Goal: Task Accomplishment & Management: Complete application form

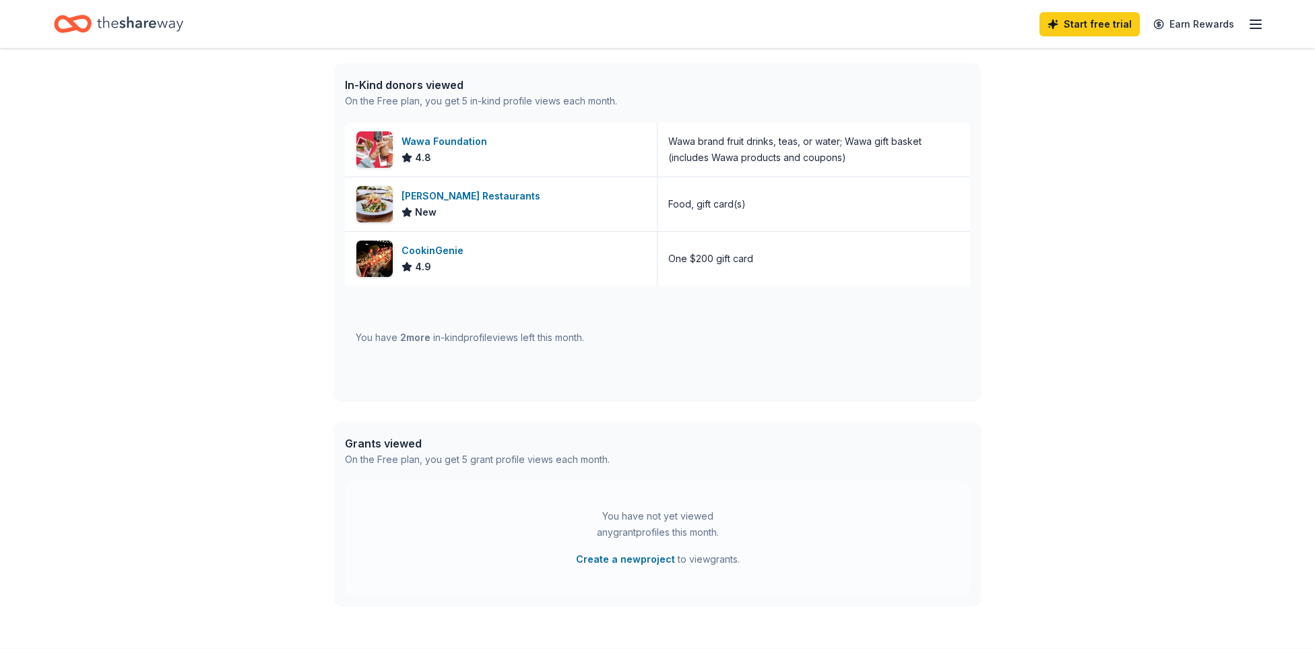
scroll to position [345, 0]
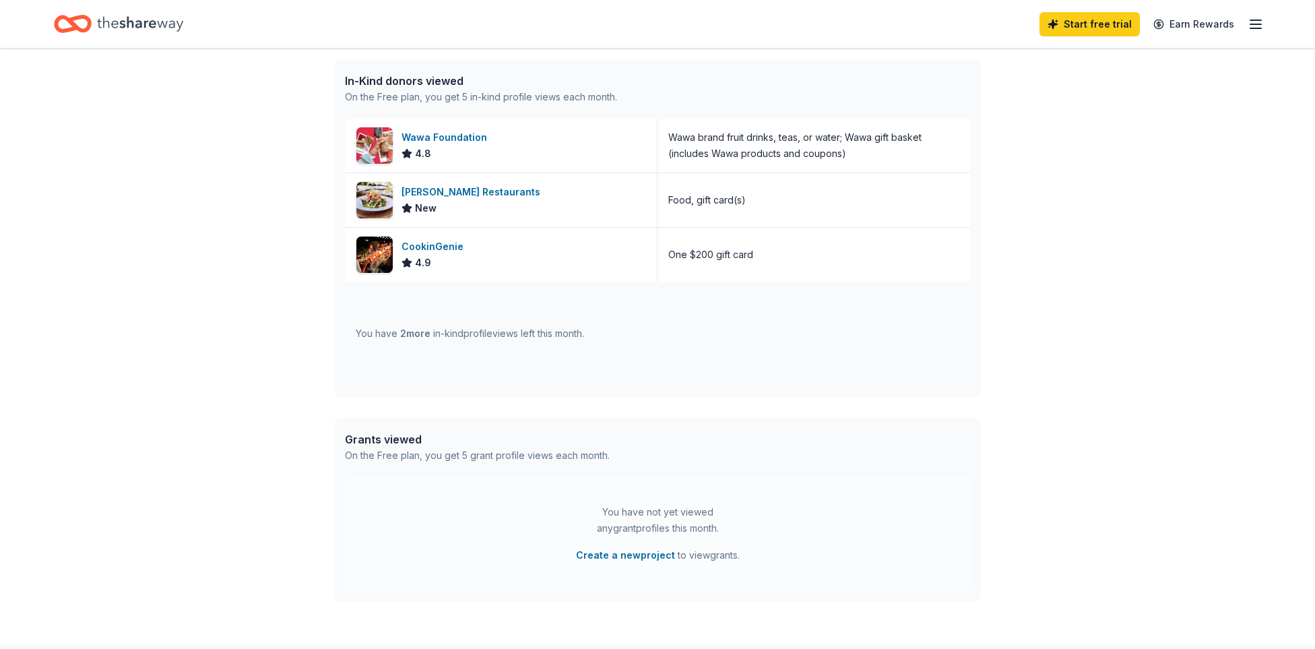
click at [401, 442] on div "Grants viewed" at bounding box center [477, 439] width 265 height 16
click at [404, 338] on span "2 more" at bounding box center [415, 332] width 30 height 11
click at [406, 84] on div "In-Kind donors viewed" at bounding box center [481, 81] width 272 height 16
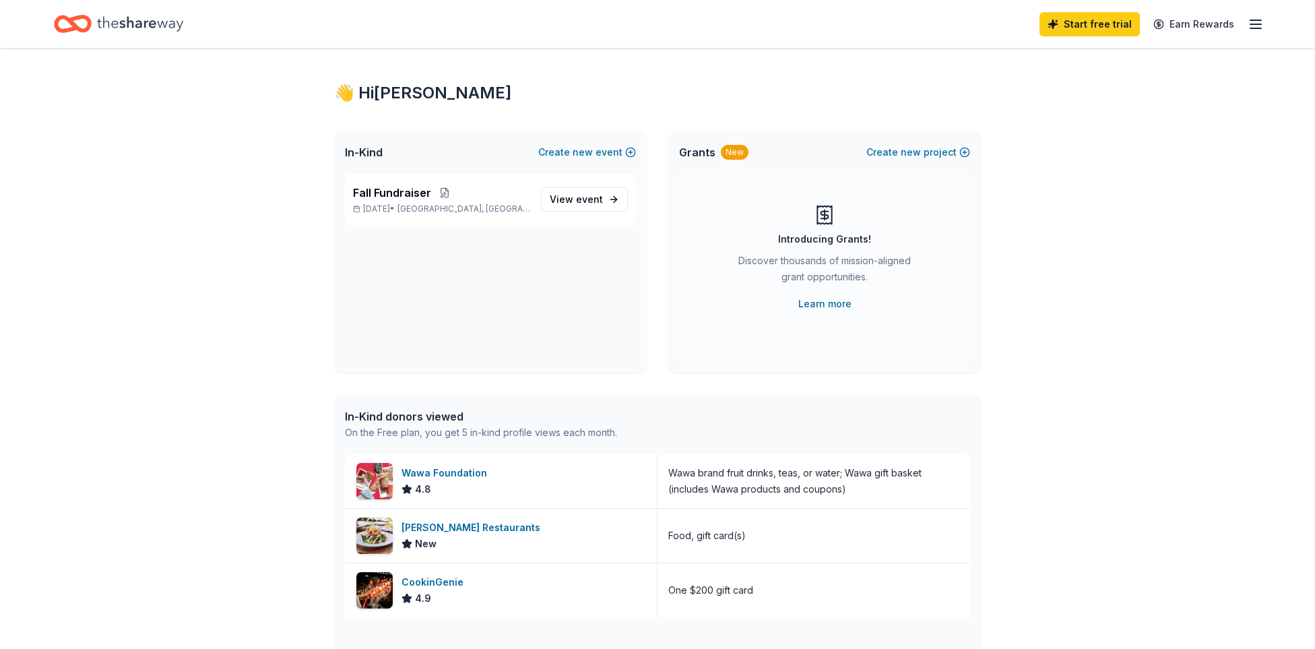
scroll to position [11, 0]
click at [369, 154] on span "In-Kind" at bounding box center [364, 151] width 38 height 16
click at [385, 94] on div "👋 Hi [PERSON_NAME]" at bounding box center [657, 92] width 647 height 22
click at [162, 28] on icon "Home" at bounding box center [140, 24] width 86 height 28
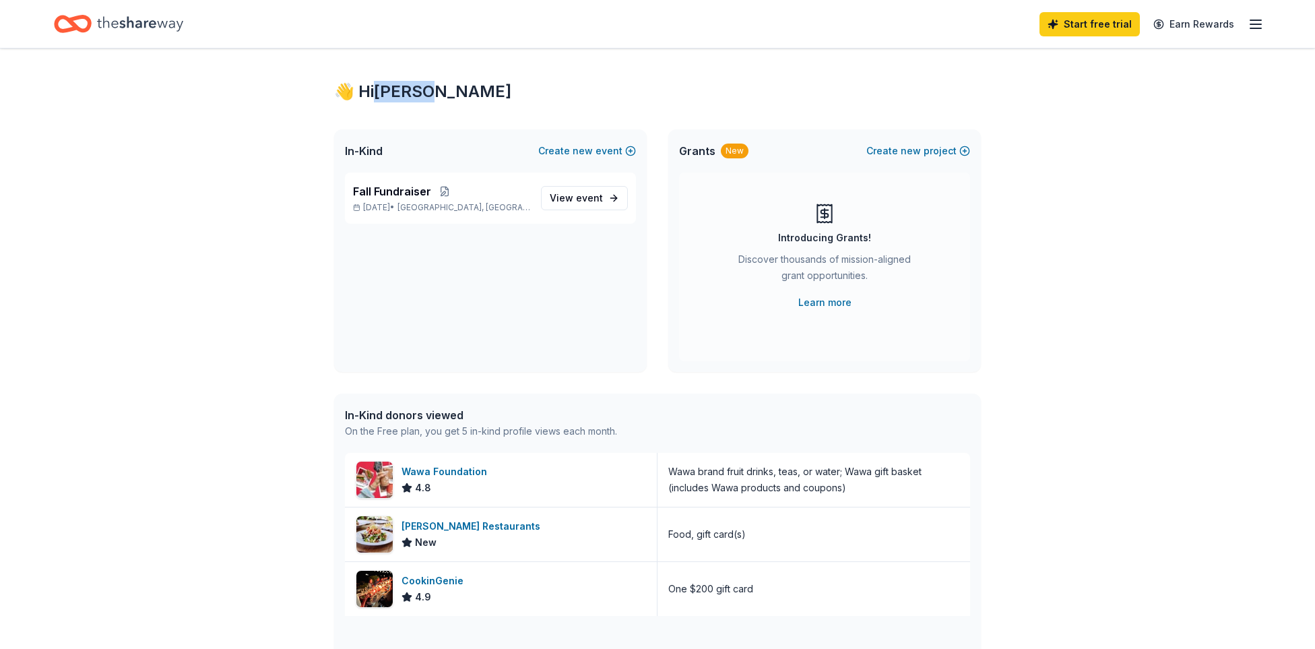
click at [131, 30] on icon "Home" at bounding box center [140, 24] width 86 height 28
click at [94, 24] on div "Home" at bounding box center [118, 24] width 129 height 32
click at [453, 418] on div "In-Kind donors viewed" at bounding box center [481, 415] width 272 height 16
click at [726, 152] on div "New" at bounding box center [735, 150] width 28 height 15
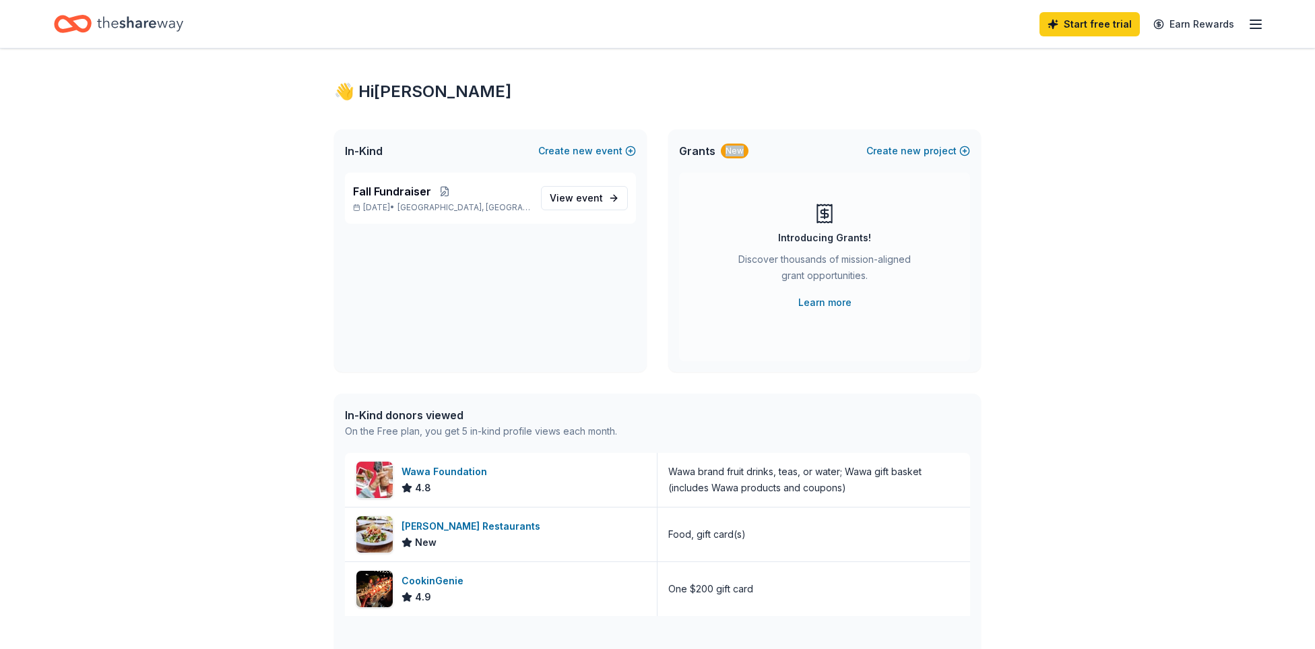
click at [726, 152] on div "New" at bounding box center [735, 150] width 28 height 15
click at [845, 235] on div "Introducing Grants!" at bounding box center [824, 238] width 93 height 16
click at [830, 307] on link "Learn more" at bounding box center [824, 302] width 53 height 16
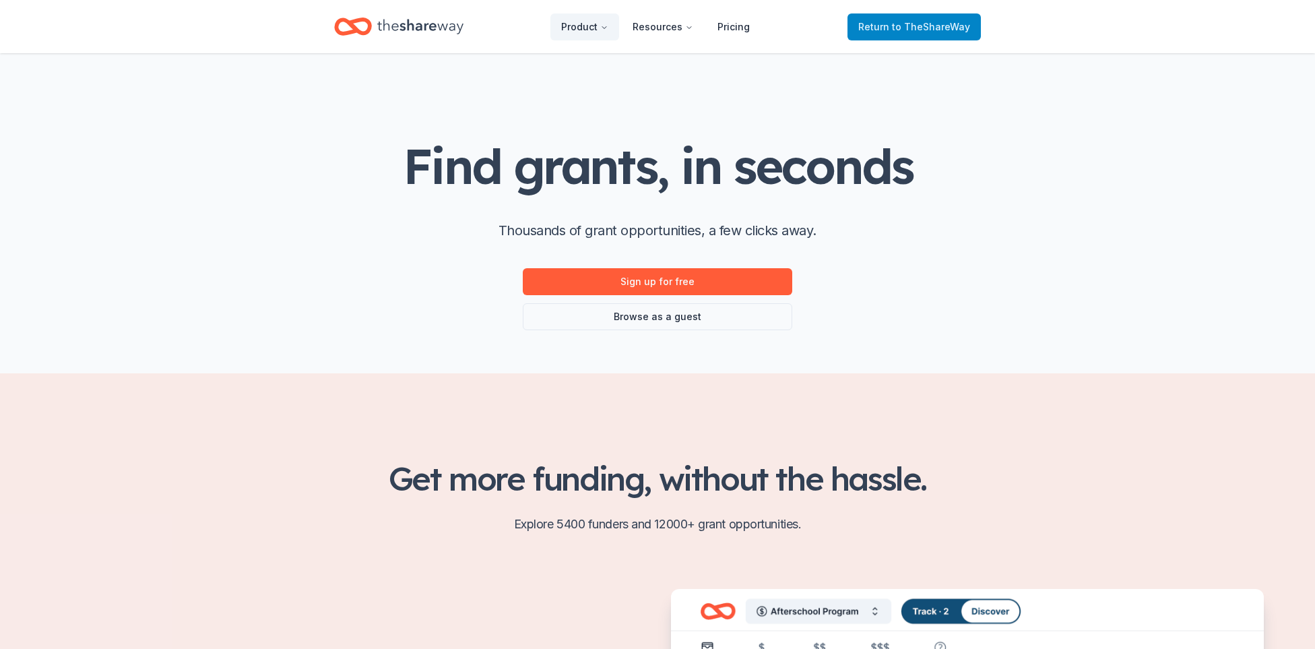
click at [895, 30] on span "Return to TheShareWay" at bounding box center [914, 27] width 112 height 16
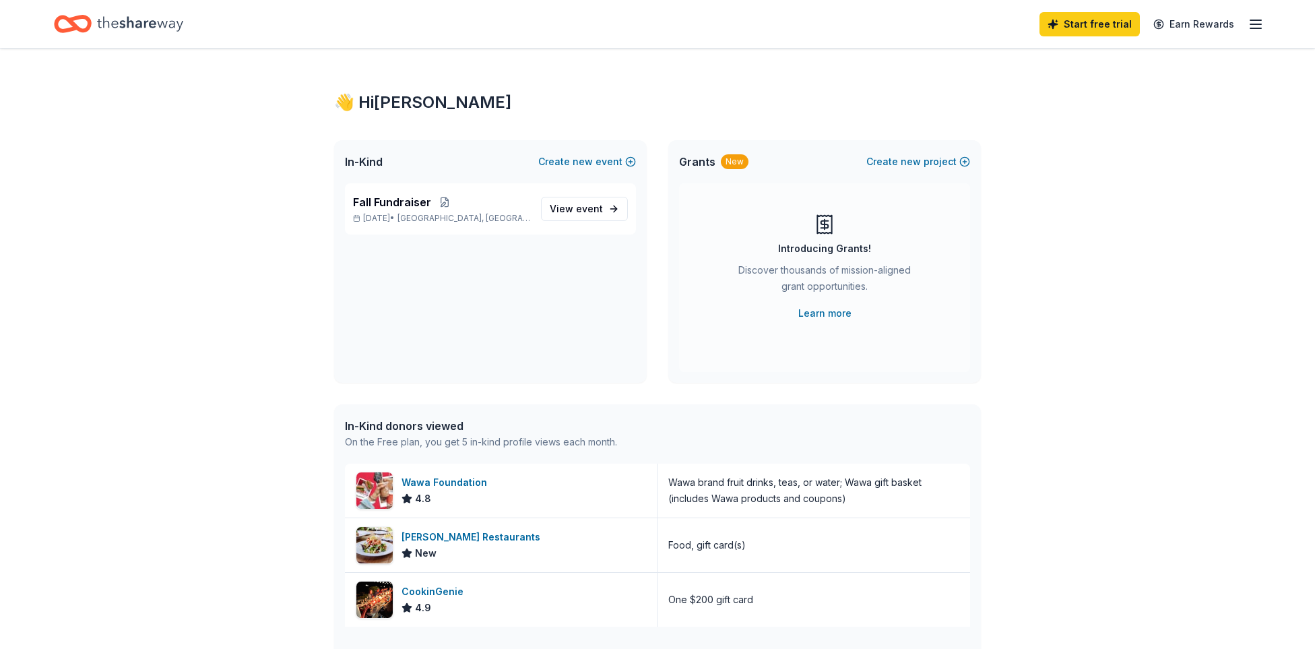
click at [735, 160] on div "New" at bounding box center [735, 161] width 28 height 15
click at [707, 164] on span "Grants" at bounding box center [697, 162] width 36 height 16
click at [816, 313] on link "Learn more" at bounding box center [824, 313] width 53 height 16
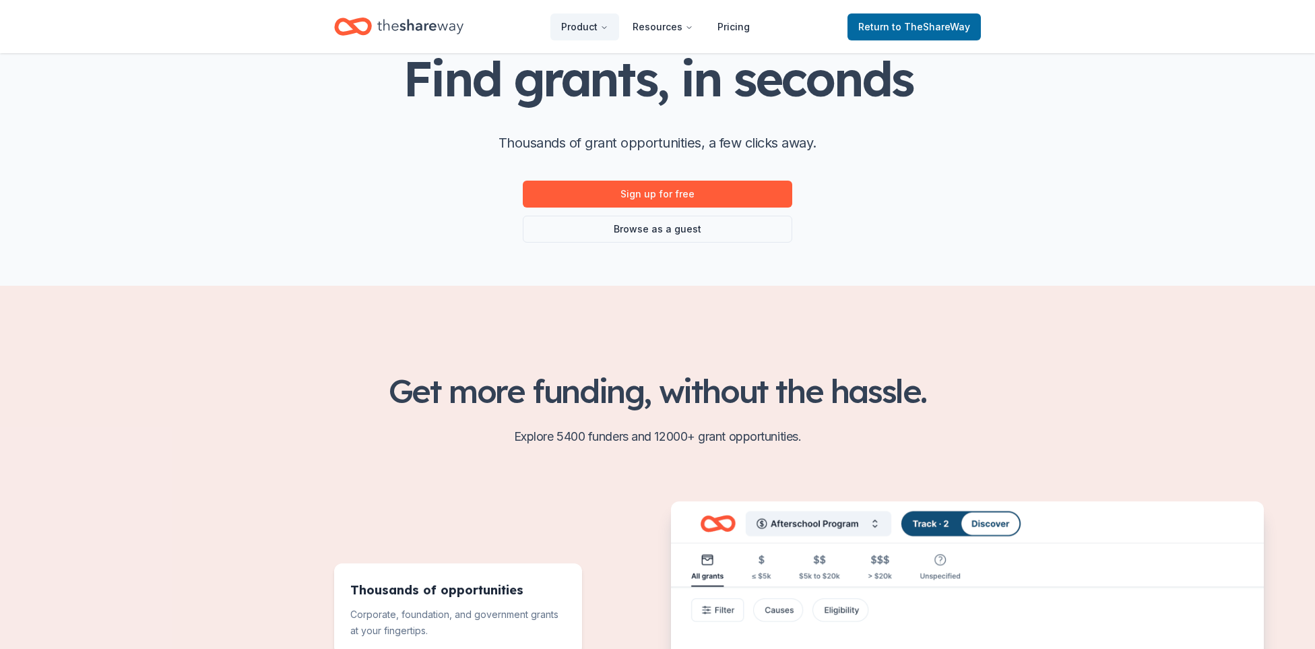
scroll to position [85, 0]
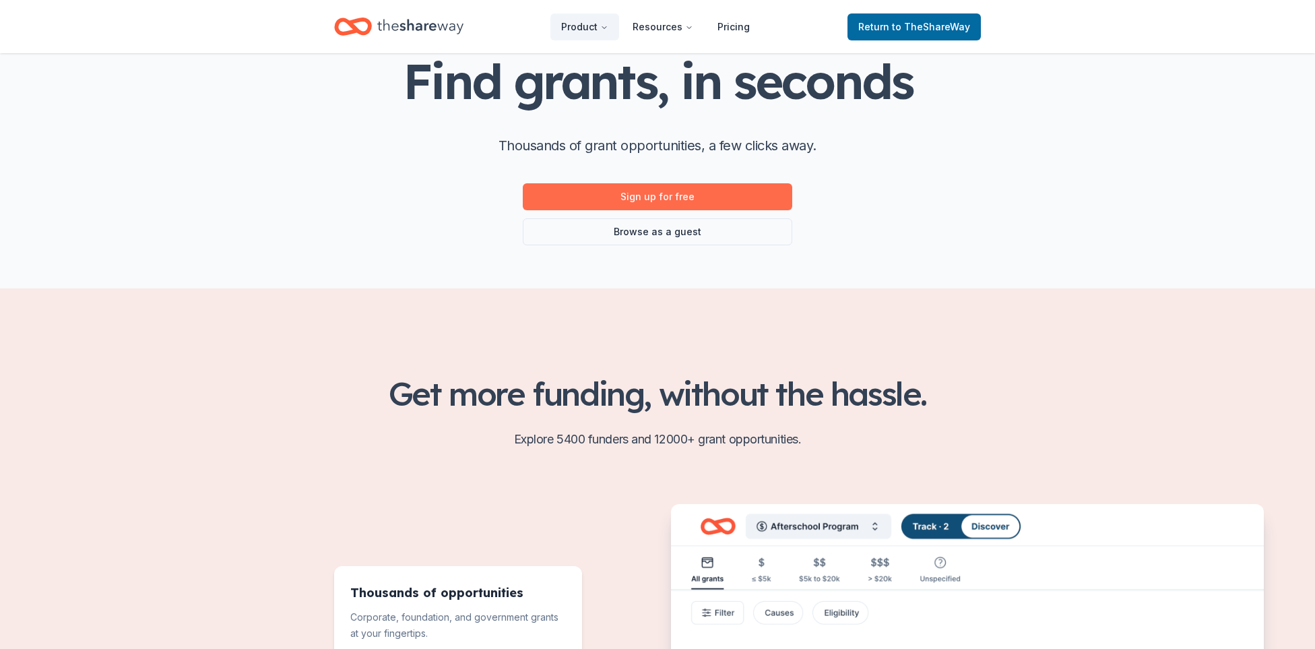
click at [652, 201] on link "Sign up for free" at bounding box center [657, 196] width 269 height 27
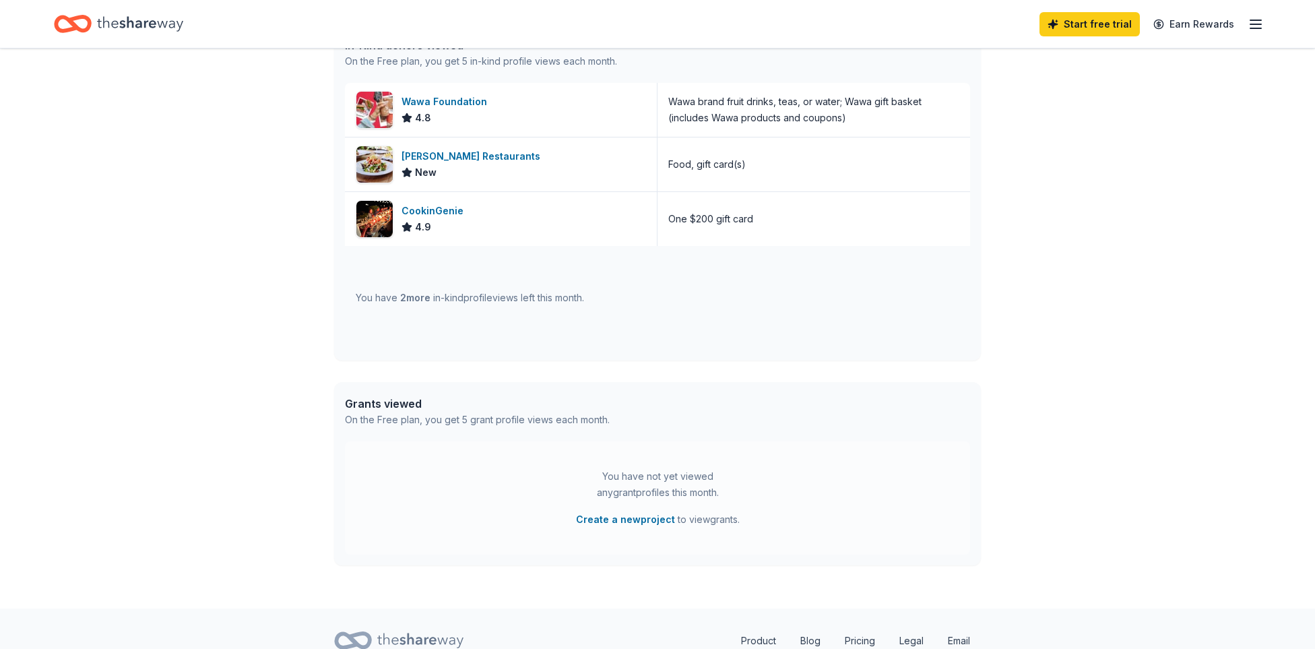
scroll to position [389, 0]
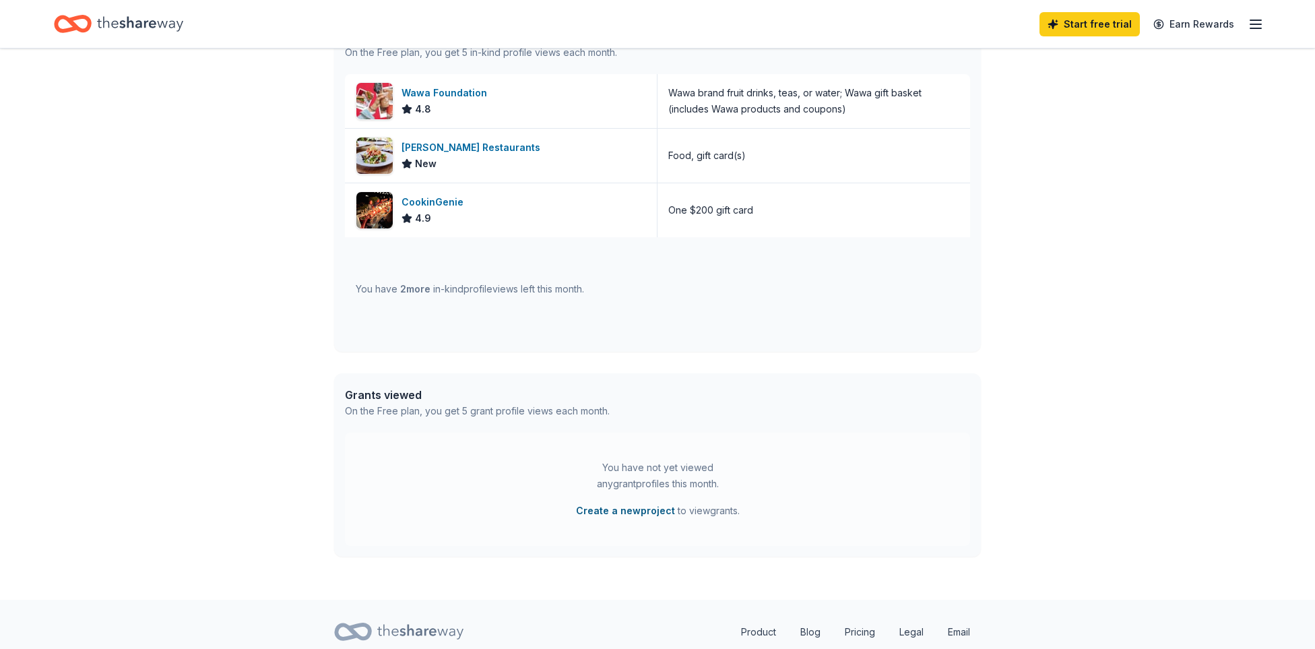
click at [630, 513] on button "Create a new project" at bounding box center [625, 511] width 99 height 16
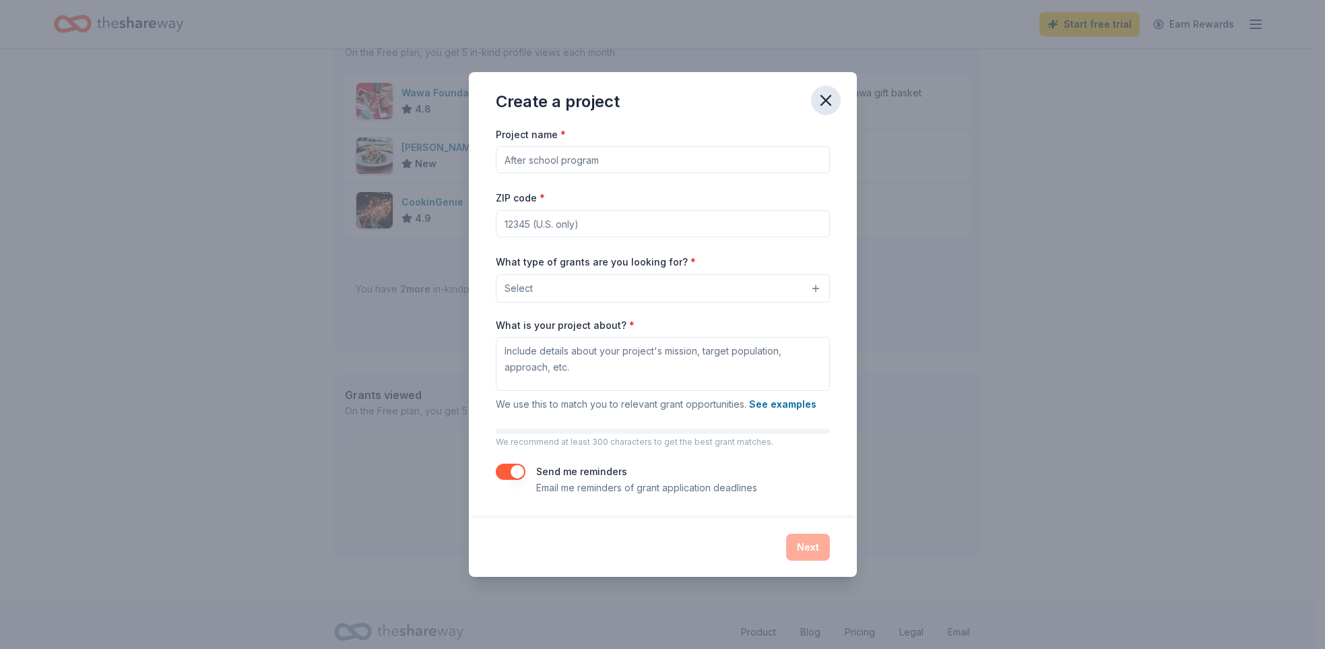
click at [821, 97] on icon "button" at bounding box center [825, 100] width 19 height 19
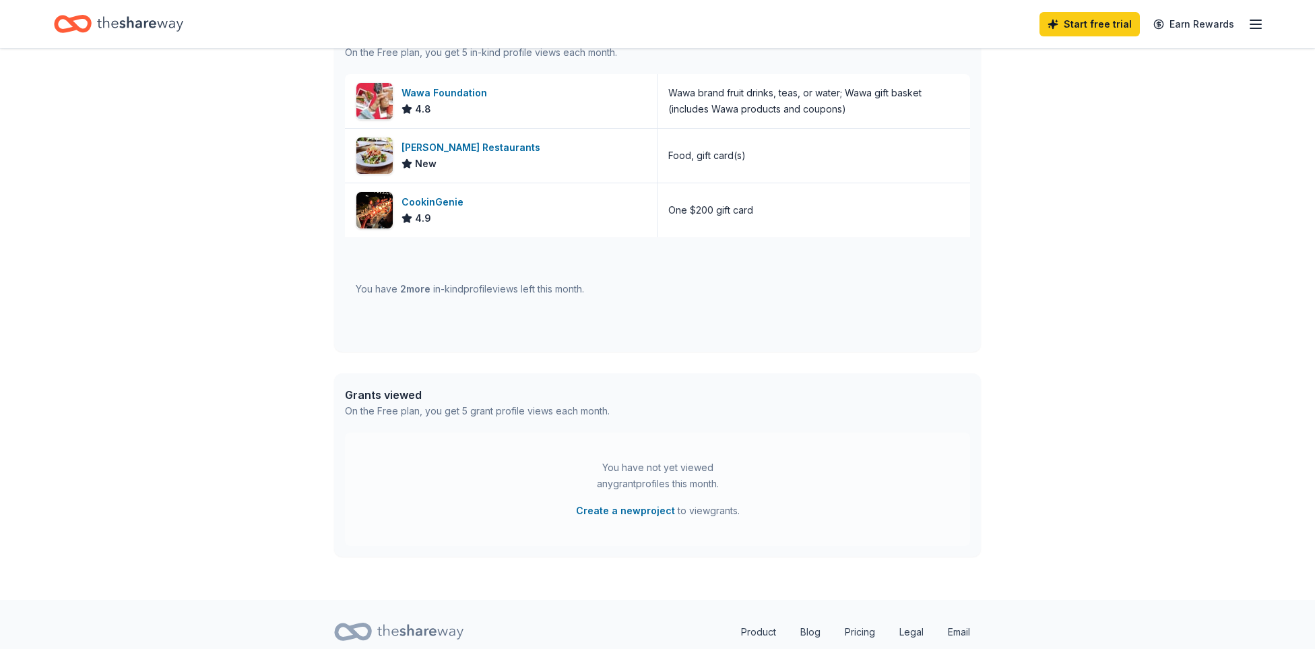
click at [423, 290] on span "2 more" at bounding box center [415, 288] width 30 height 11
click at [728, 317] on div "You have 2 more in-kind profile views left this month." at bounding box center [657, 289] width 625 height 104
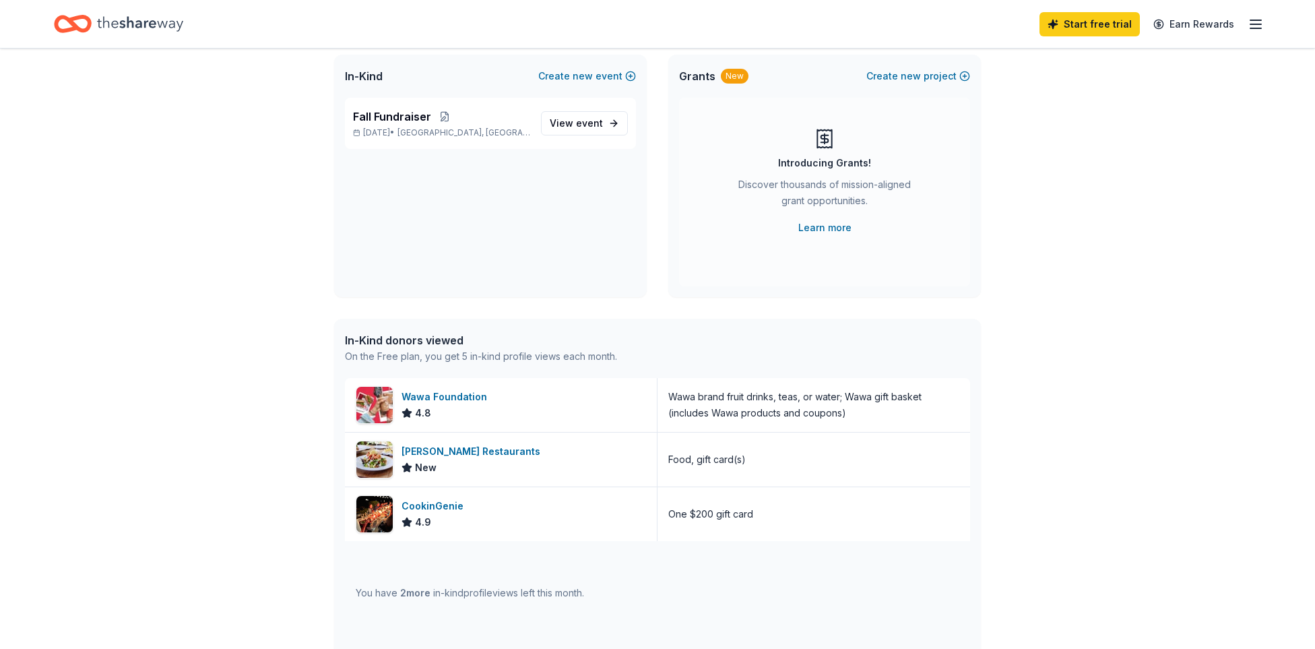
scroll to position [68, 0]
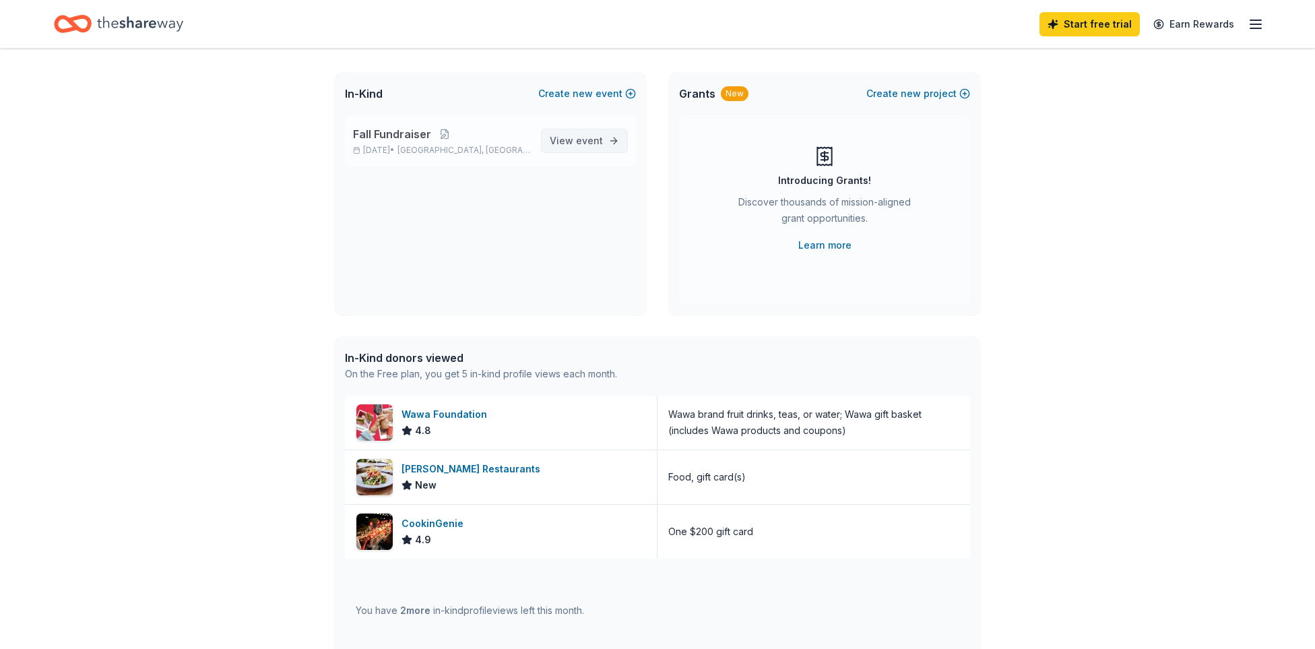
click at [593, 149] on link "View event" at bounding box center [584, 141] width 87 height 24
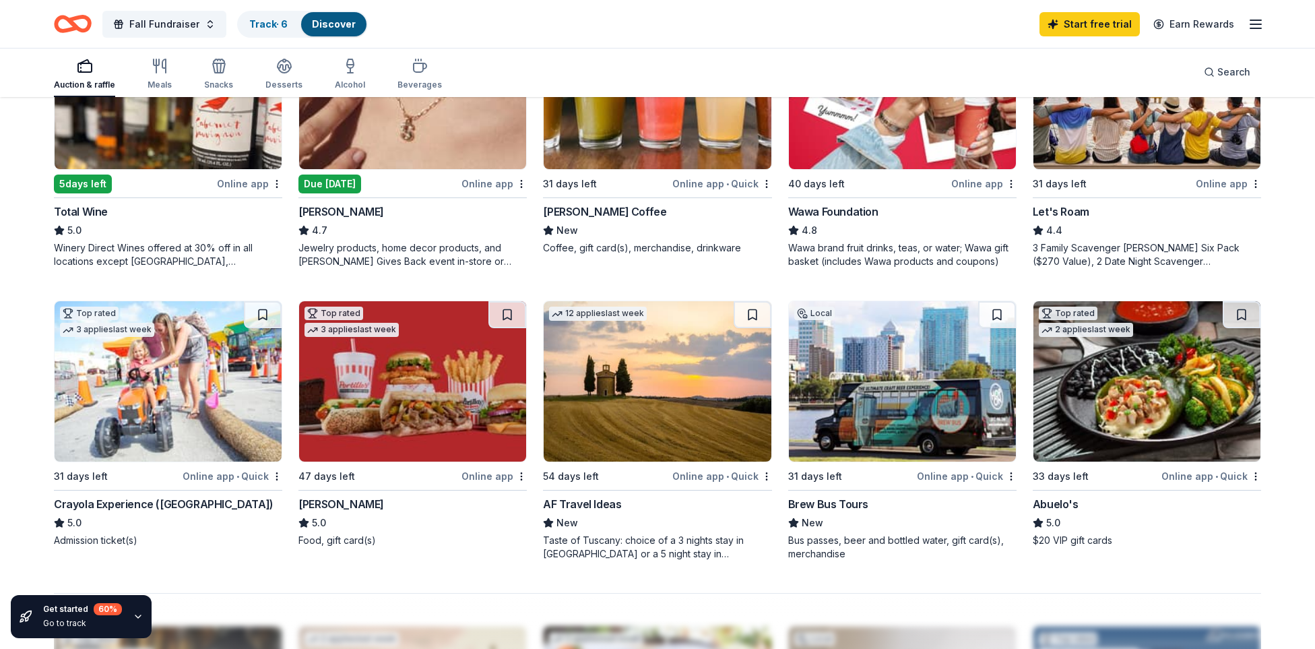
scroll to position [813, 0]
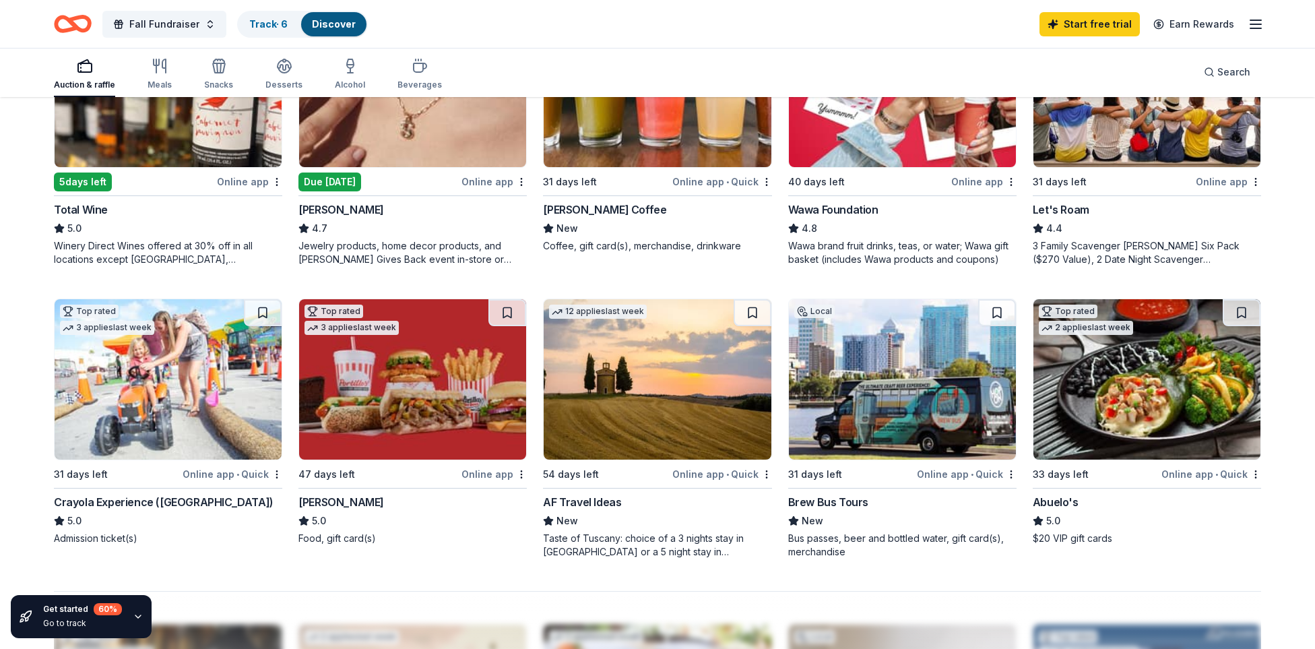
click at [627, 386] on img at bounding box center [657, 379] width 227 height 160
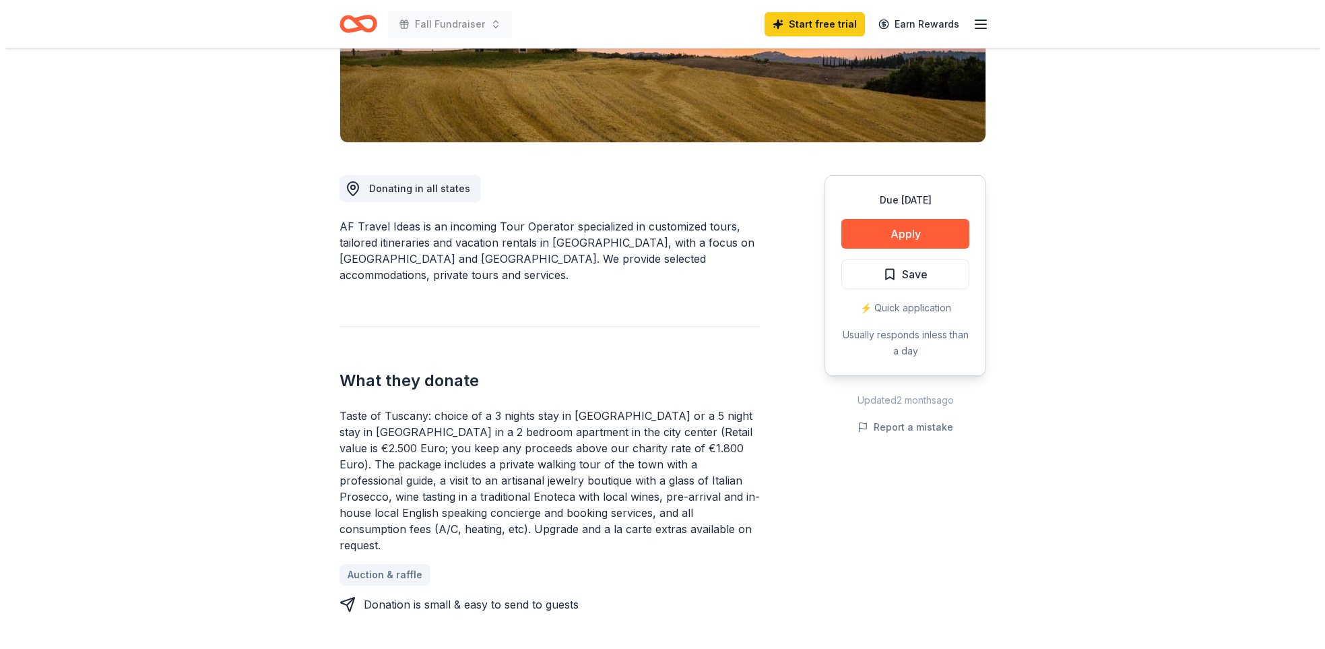
scroll to position [264, 0]
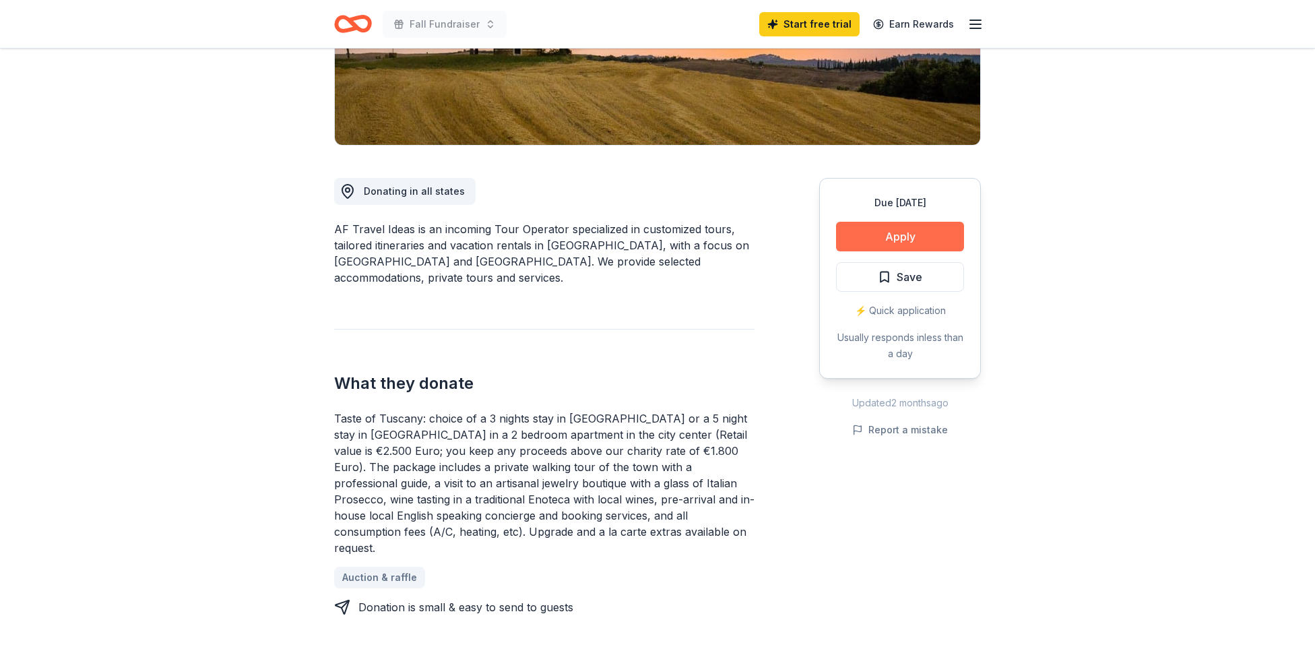
click at [890, 236] on button "Apply" at bounding box center [900, 237] width 128 height 30
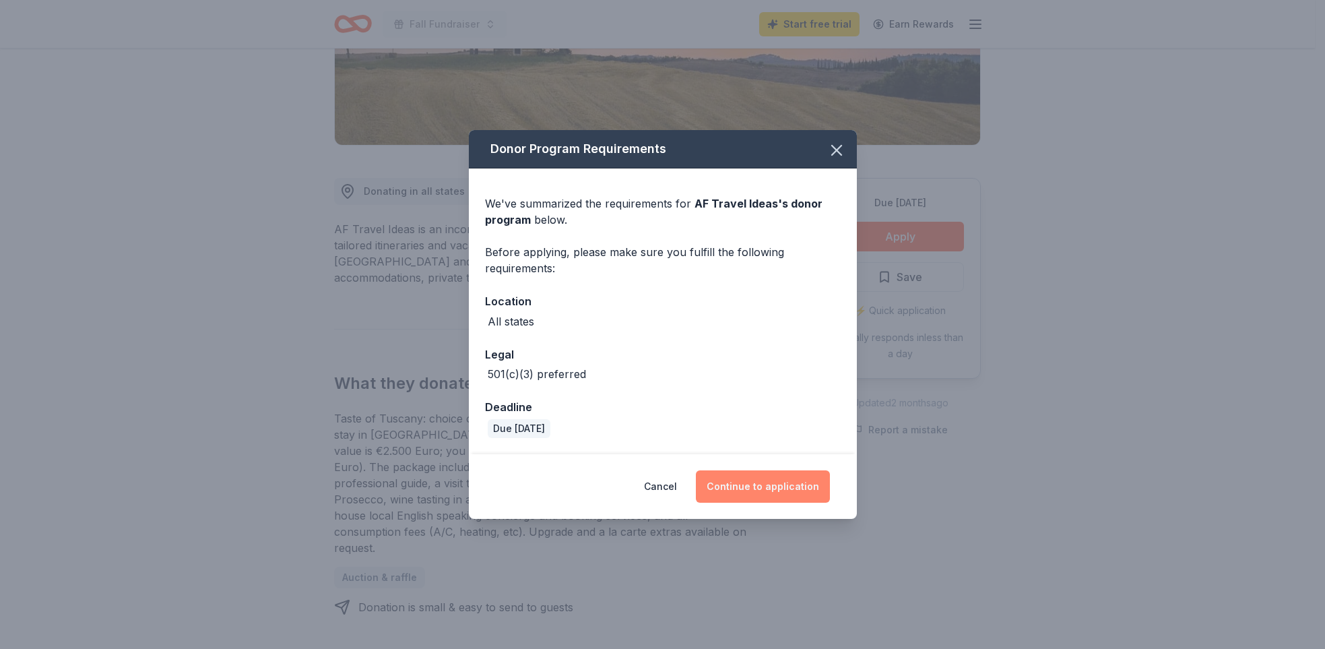
click at [752, 490] on button "Continue to application" at bounding box center [763, 486] width 134 height 32
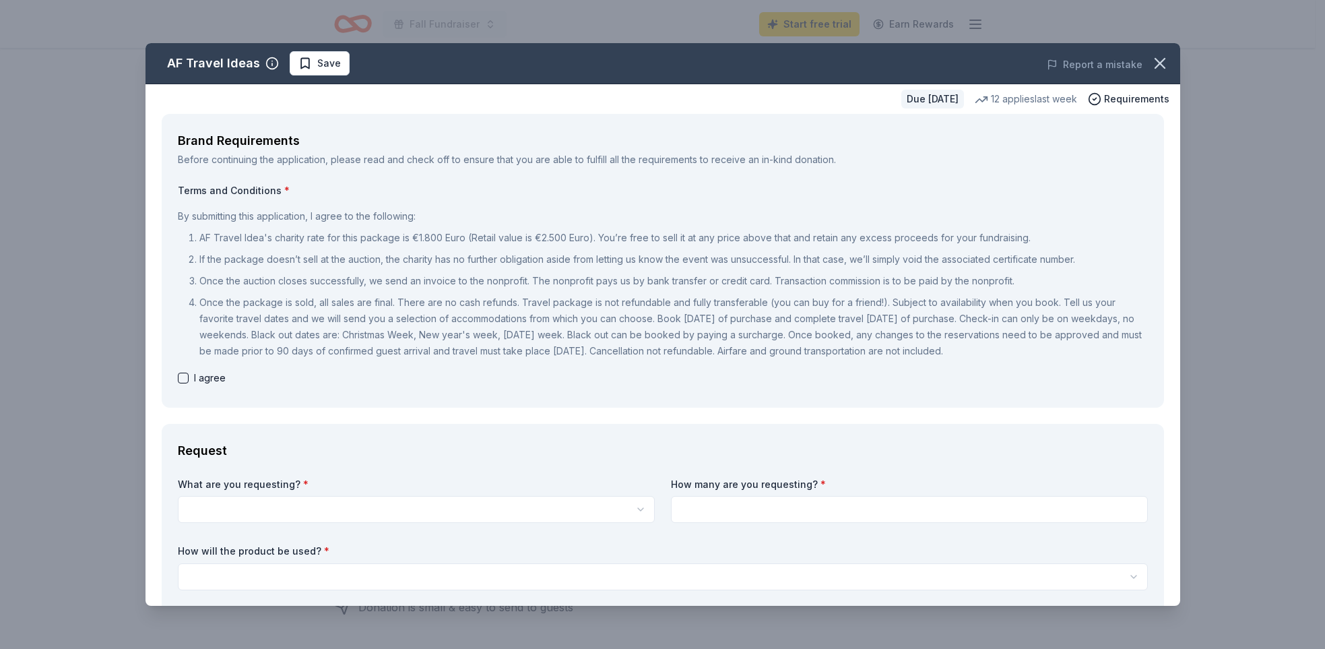
click at [185, 381] on button "button" at bounding box center [183, 377] width 11 height 11
checkbox input "true"
click at [226, 385] on html "Fall Fundraiser Start free trial Earn Rewards Due in 54 days Share AF Travel Id…" at bounding box center [662, 60] width 1325 height 649
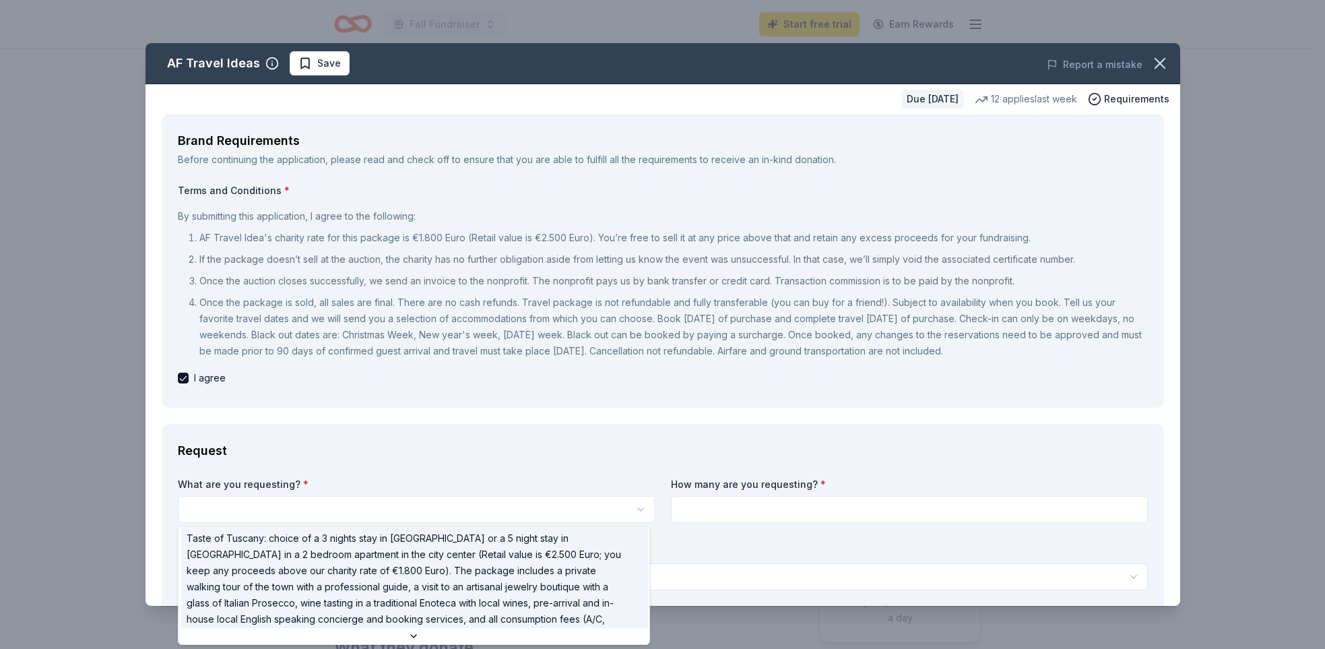
scroll to position [0, 0]
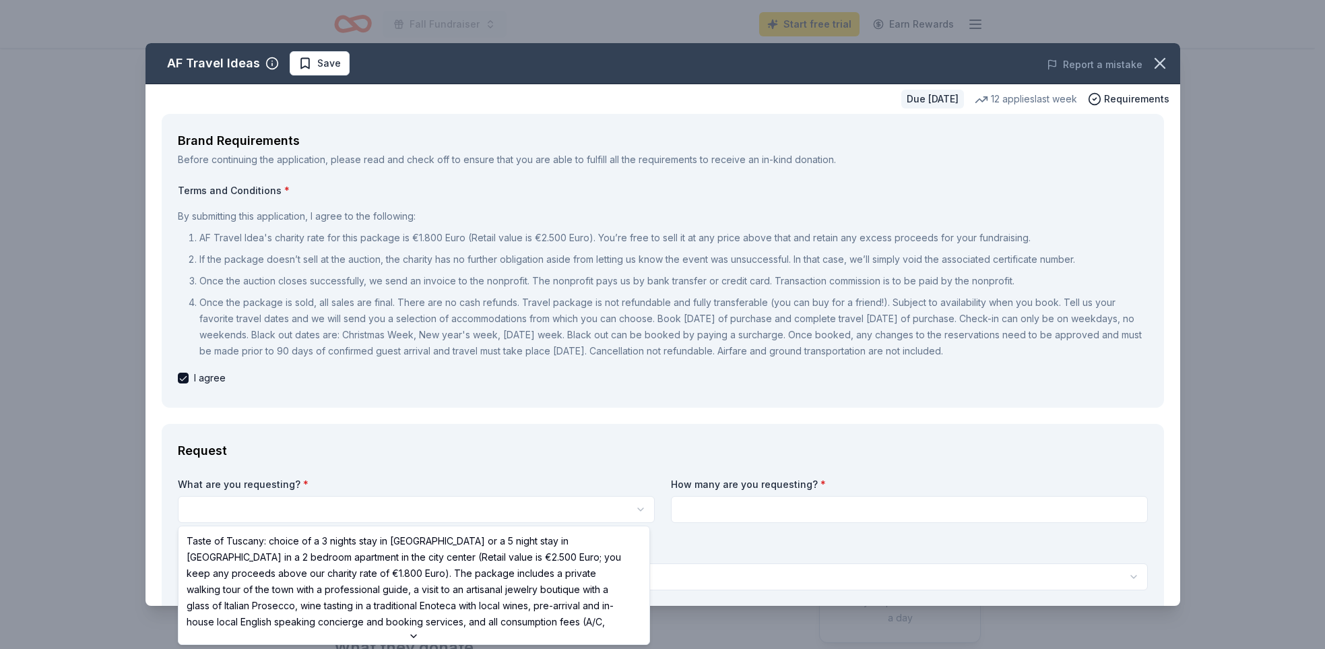
select select "Taste of Tuscany: choice of a 3 nights stay in Florence or a 5 night stay in Co…"
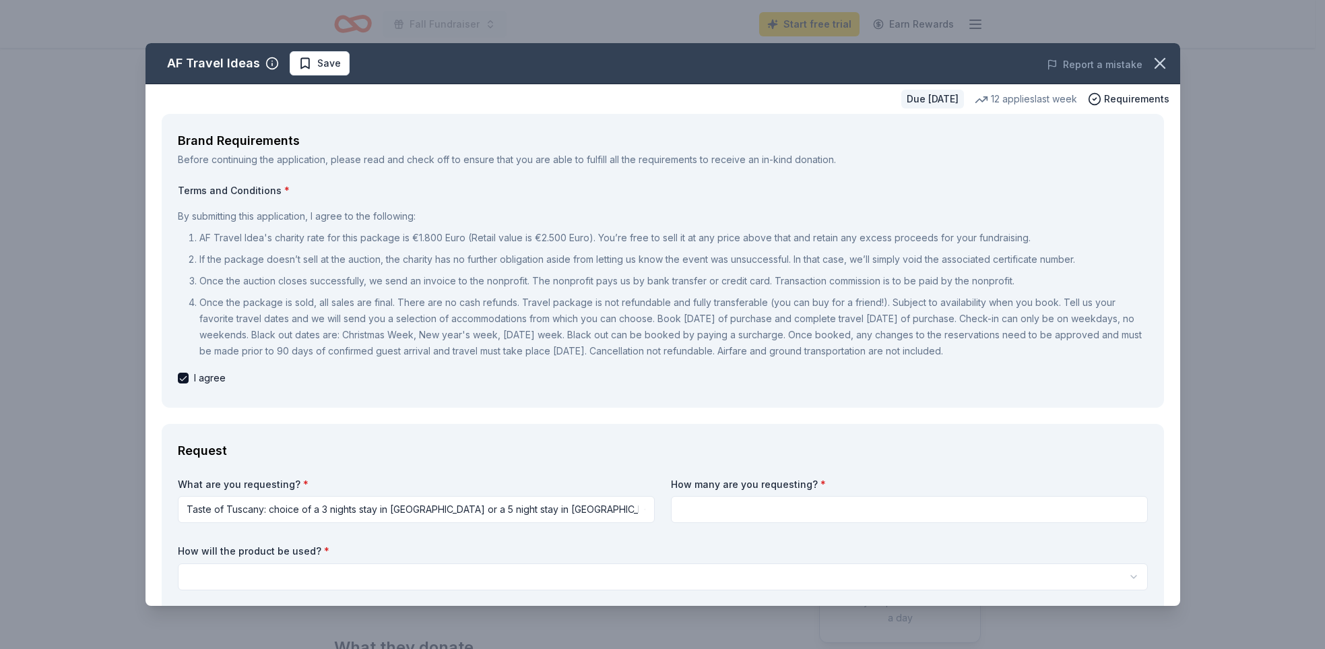
click at [692, 513] on input at bounding box center [909, 509] width 477 height 27
type input "1"
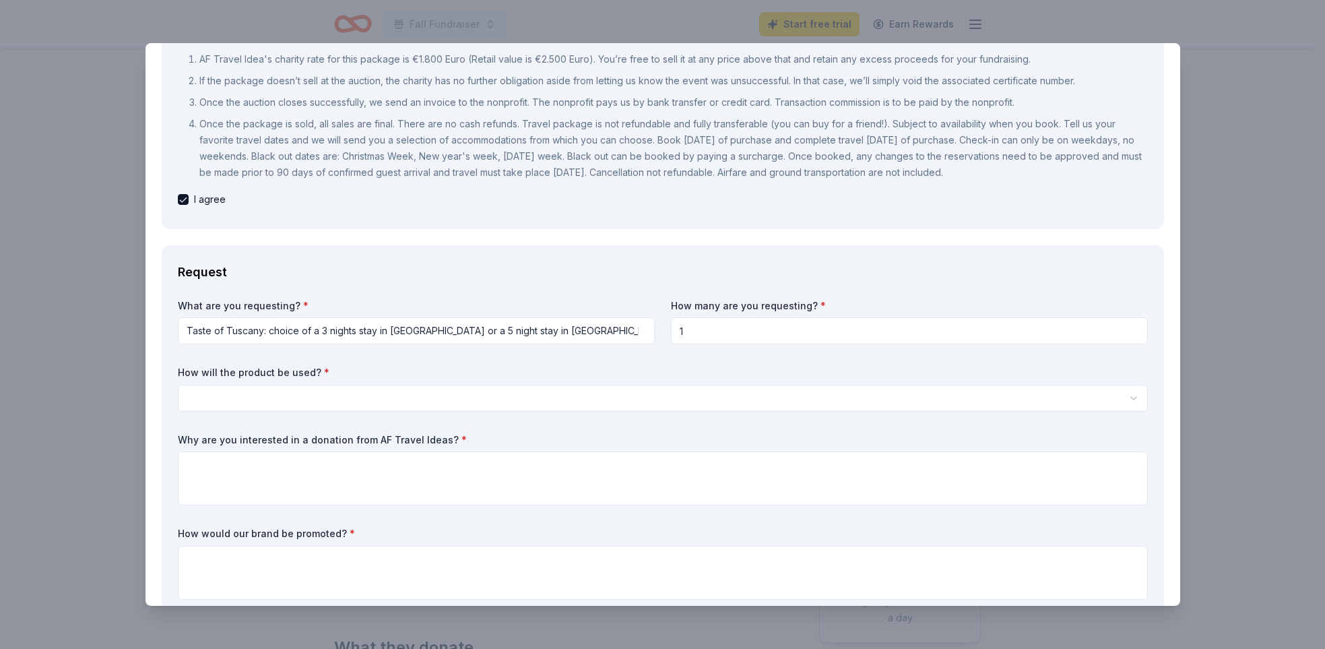
scroll to position [184, 0]
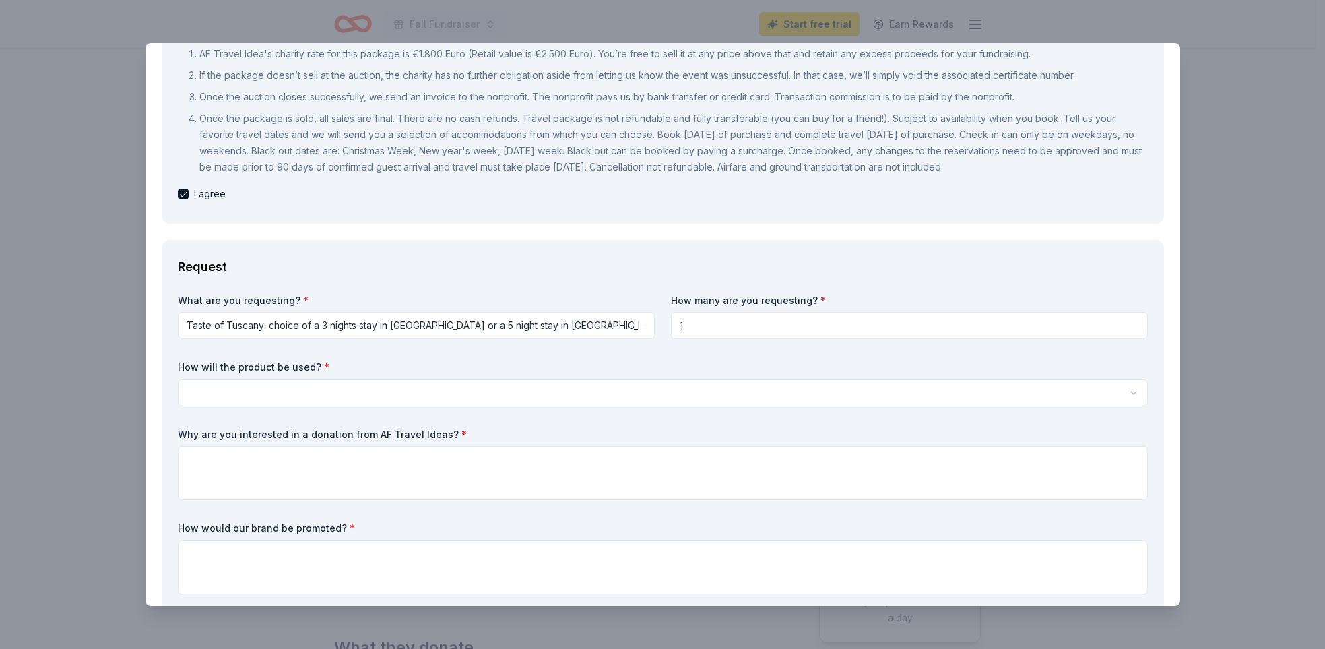
click at [224, 397] on html "Fall Fundraiser Start free trial Earn Rewards Due in 54 days Share AF Travel Id…" at bounding box center [662, 324] width 1325 height 649
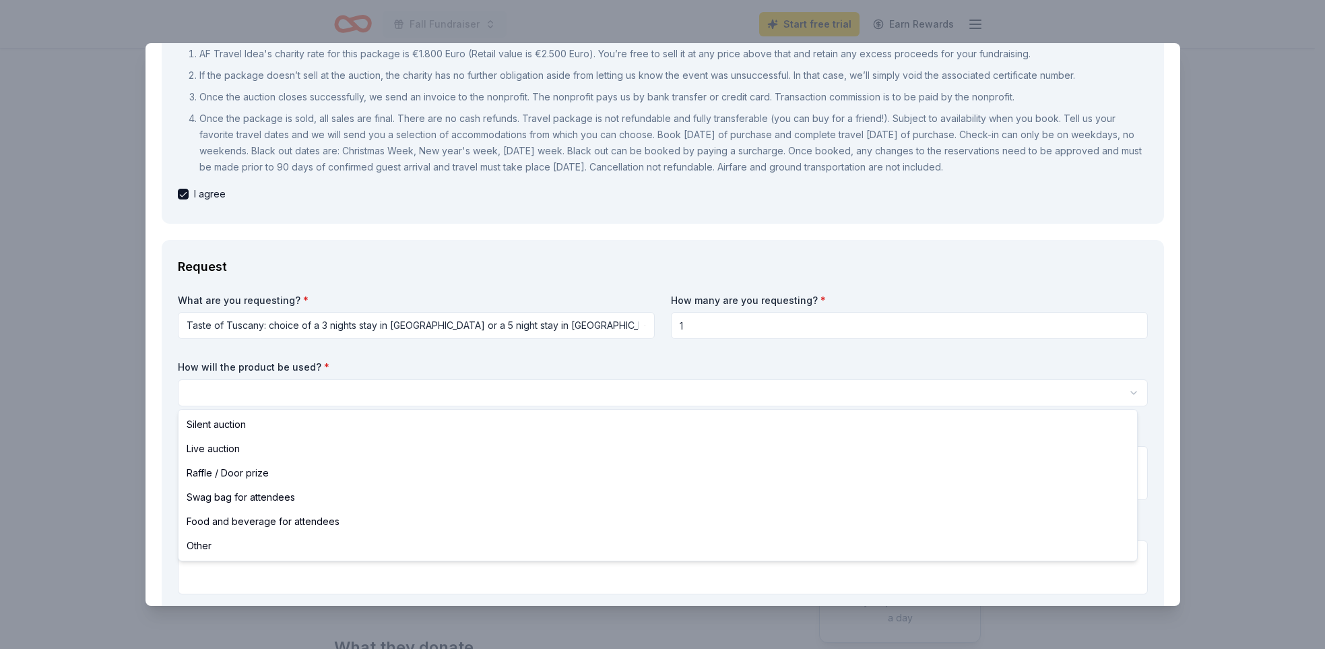
select select "silentAuction"
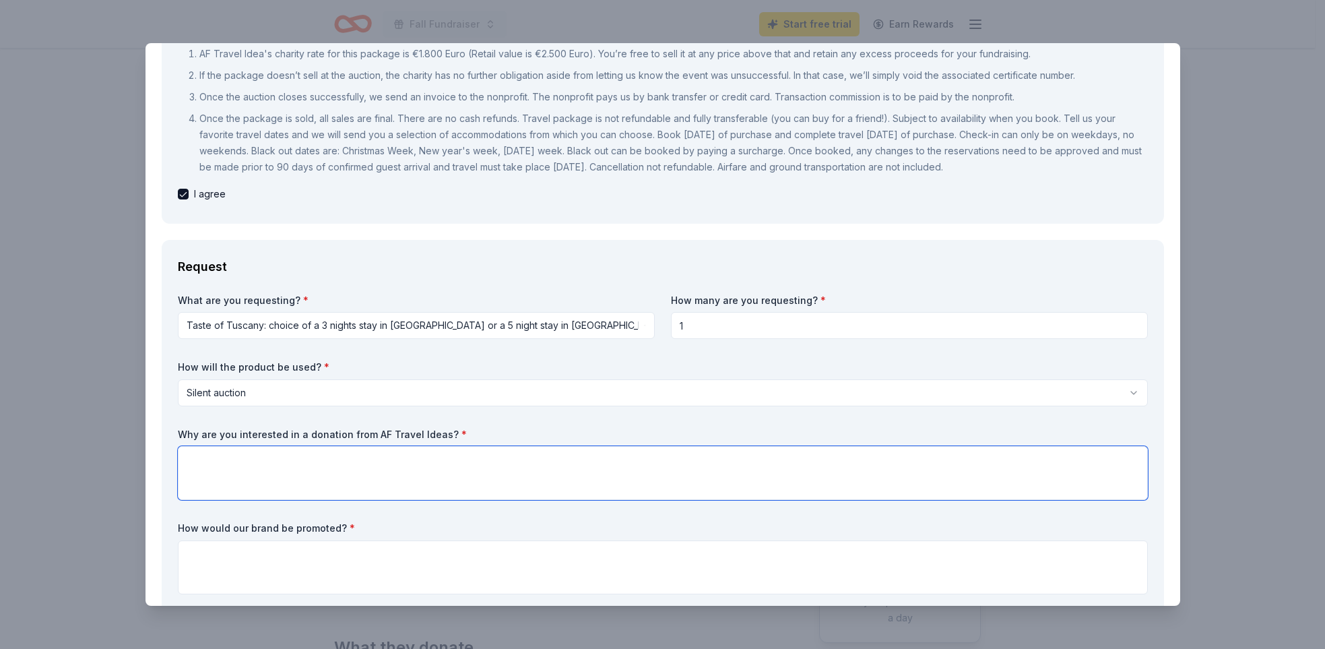
click at [211, 456] on textarea at bounding box center [663, 473] width 970 height 54
paste textarea "Baby Basics of Sarasota hosts a fundraiser annually. As you know, Baby Basics p…"
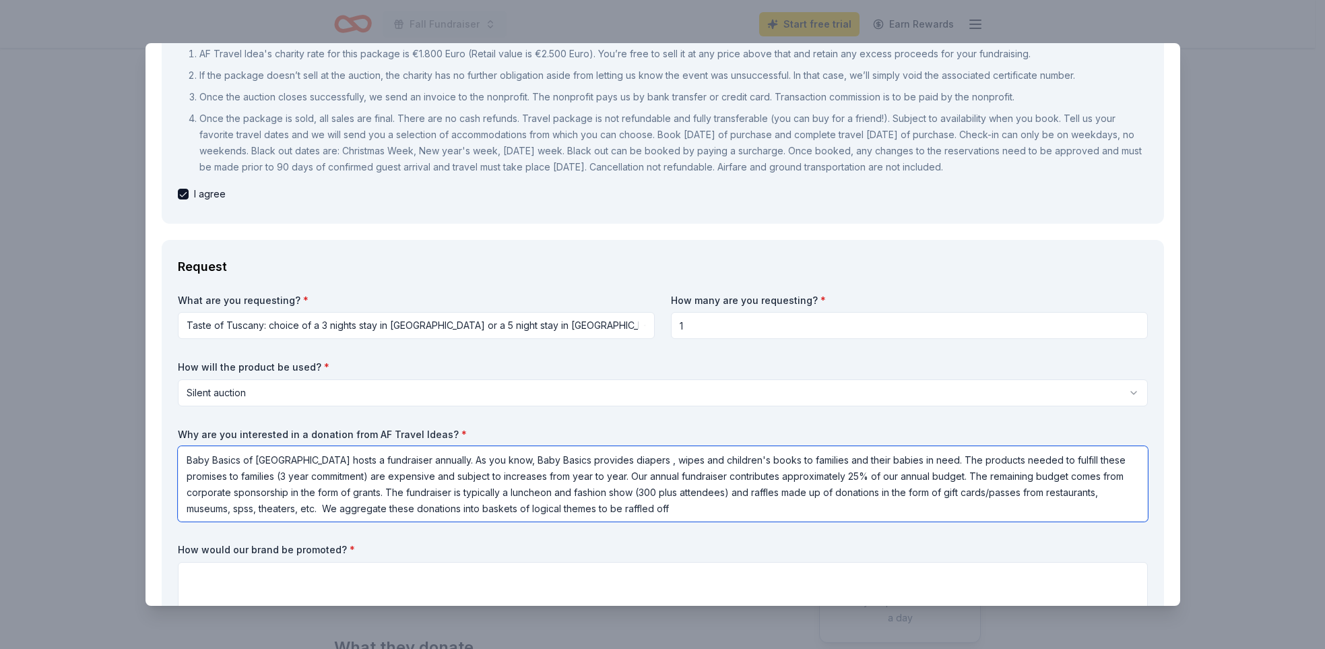
type textarea "Baby Basics of Sarasota hosts a fundraiser annually. As you know, Baby Basics p…"
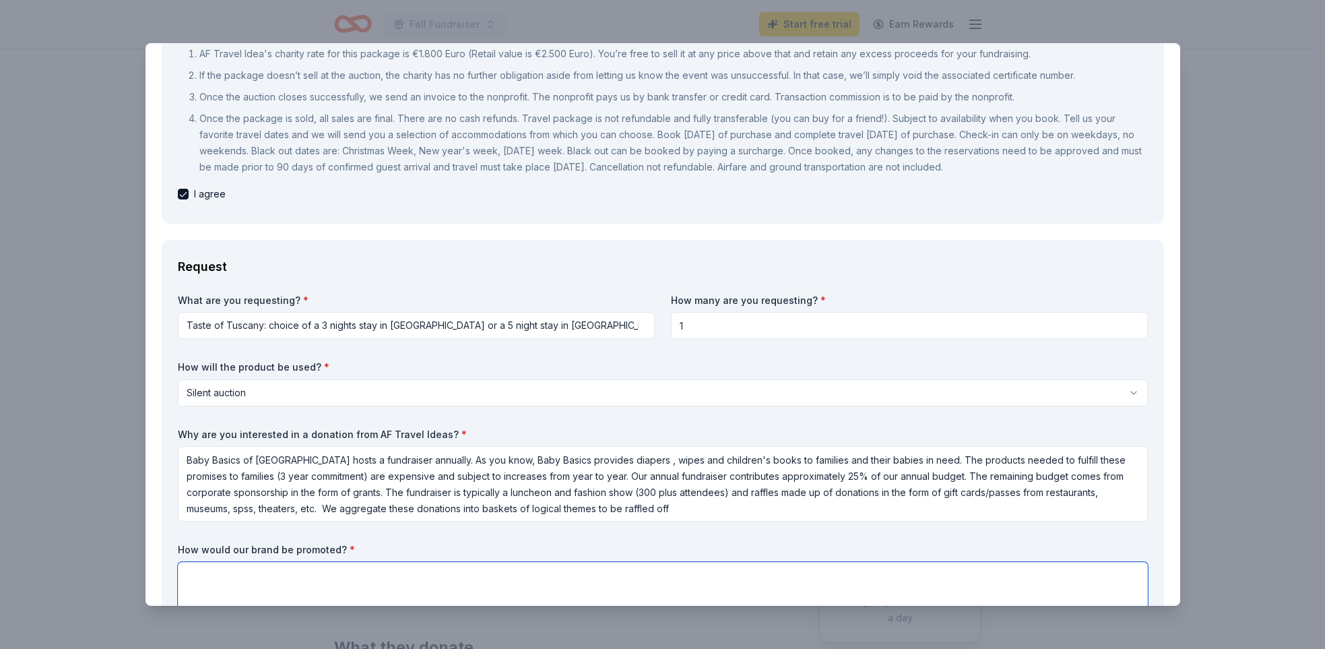
click at [275, 579] on textarea at bounding box center [663, 589] width 970 height 54
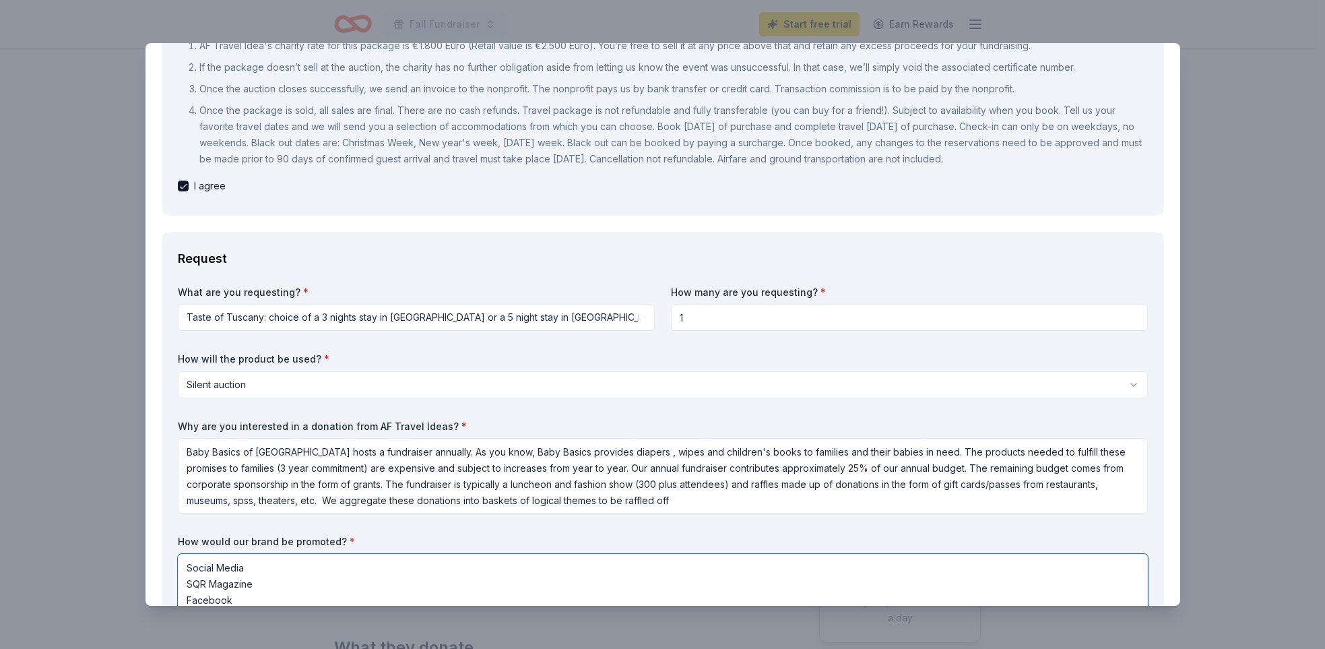
scroll to position [208, 0]
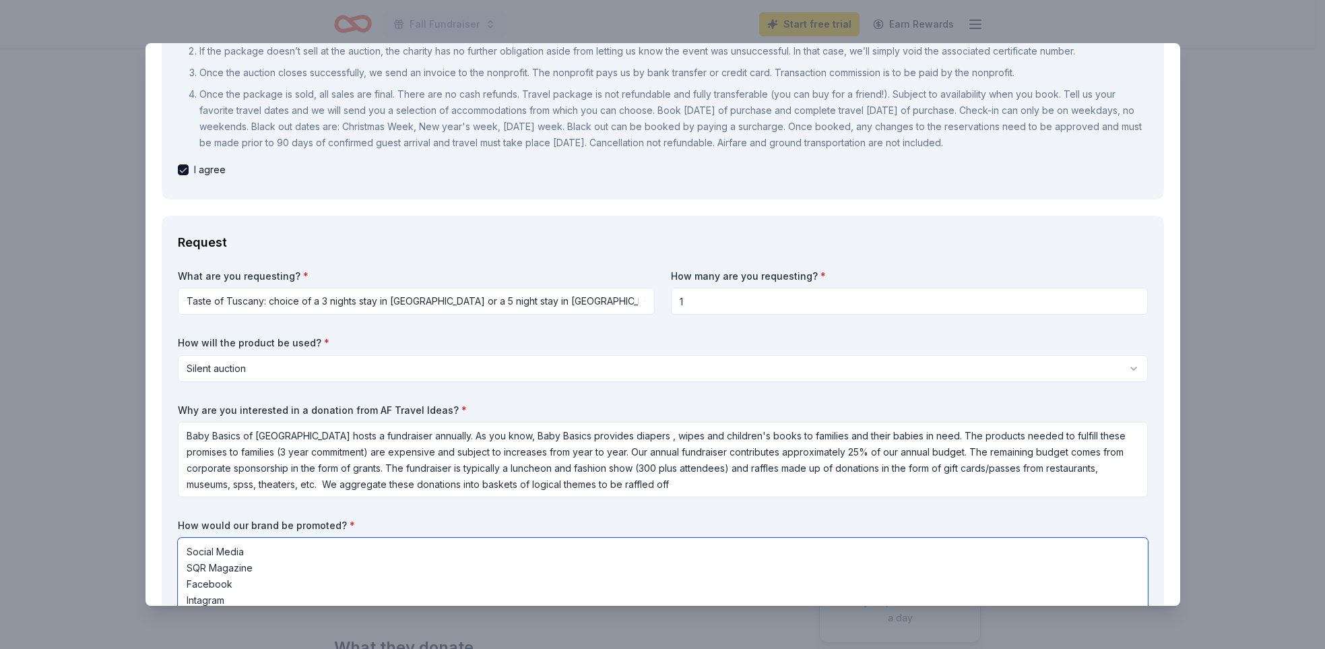
type textarea "Social Media SQR Magazine Facebook Intagram"
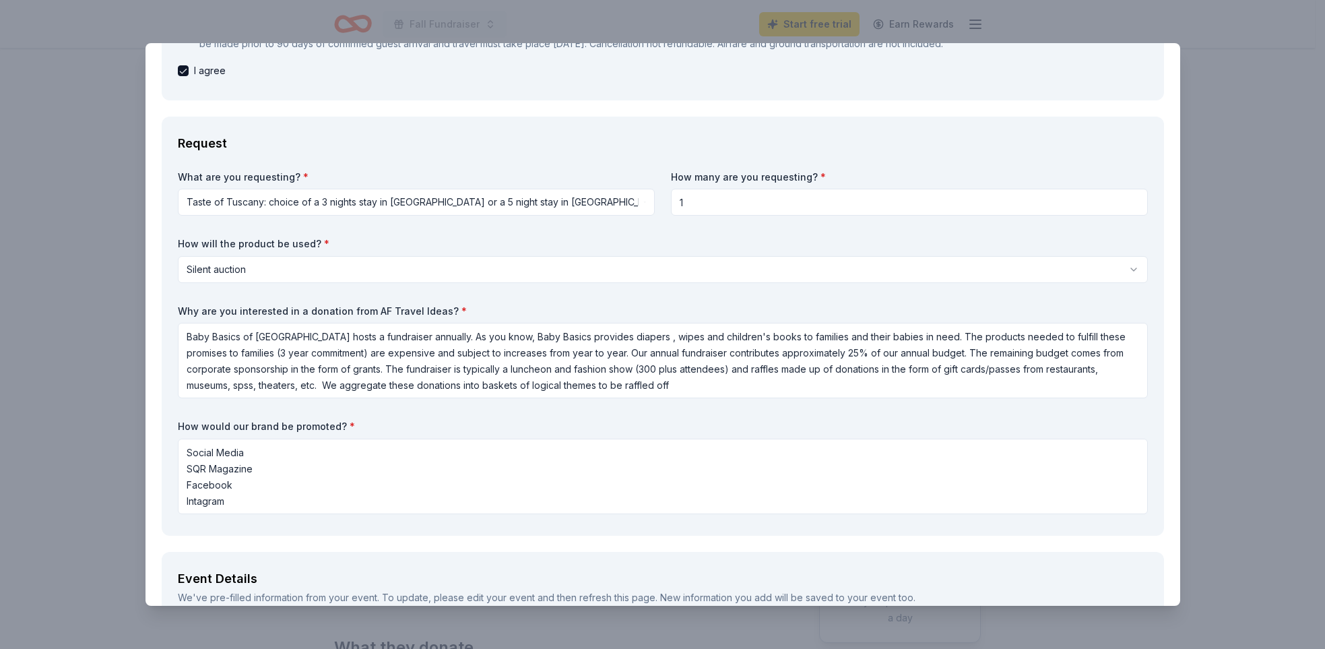
scroll to position [370, 0]
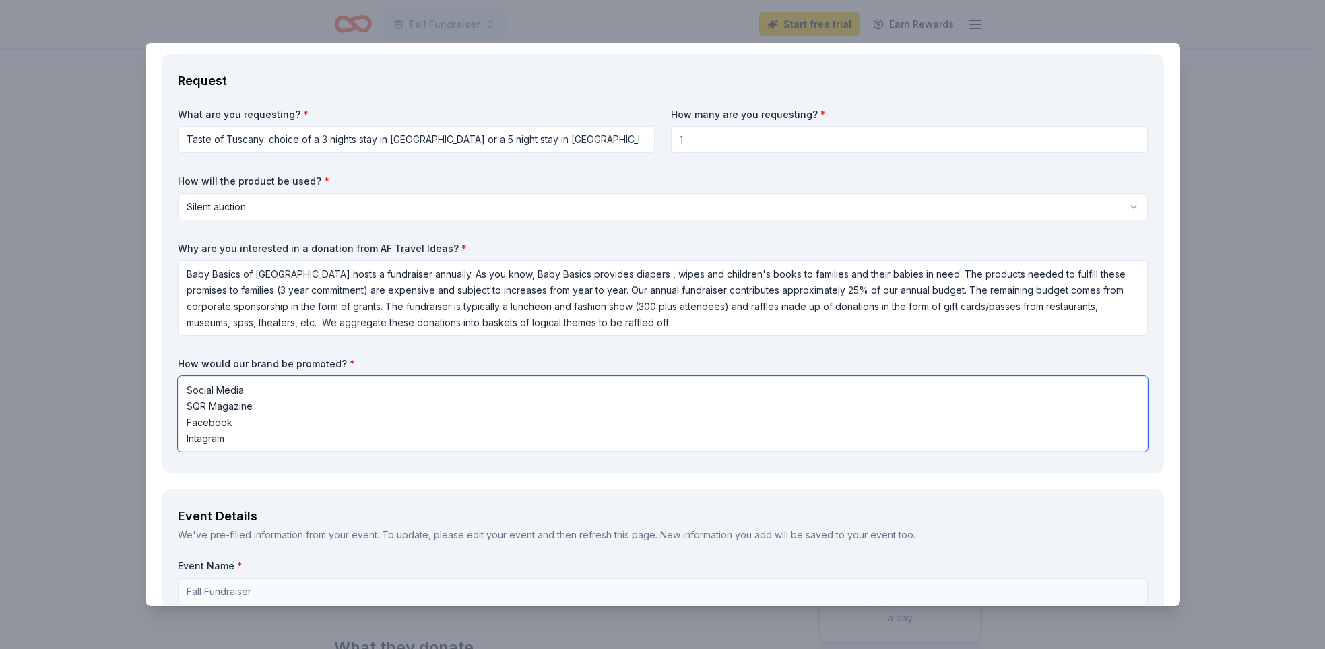
click at [241, 442] on textarea "Social Media SQR Magazine Facebook Intagram" at bounding box center [663, 413] width 970 height 75
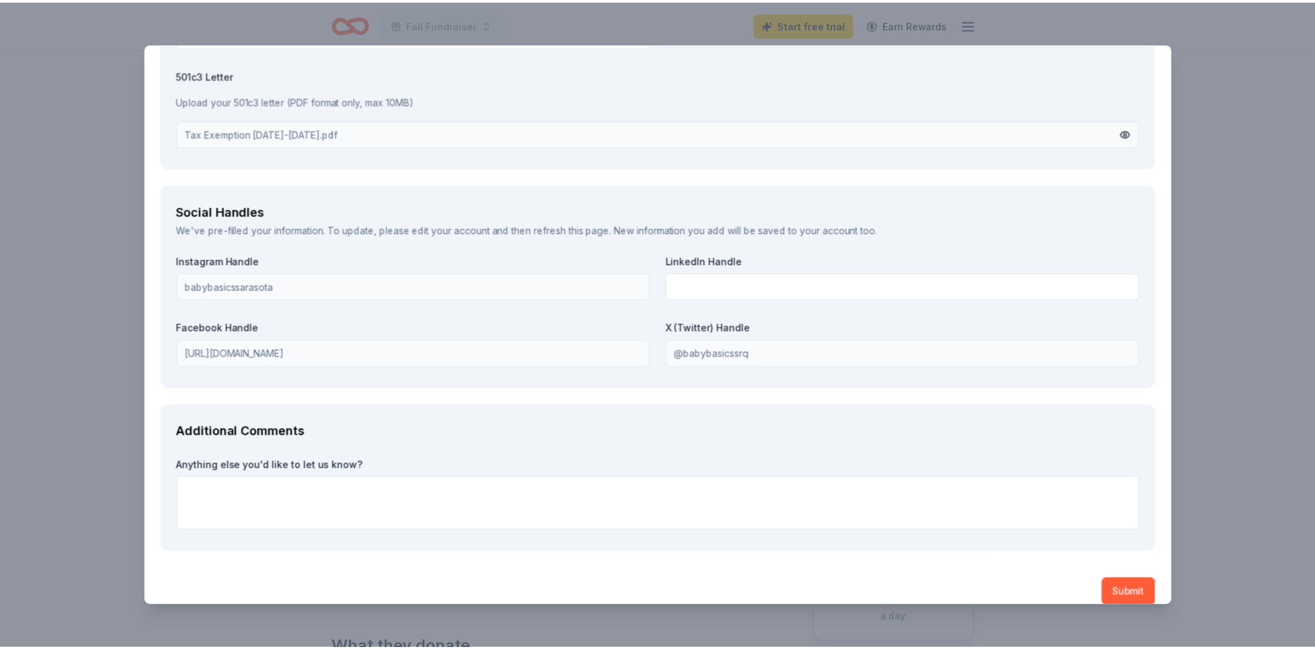
scroll to position [1778, 0]
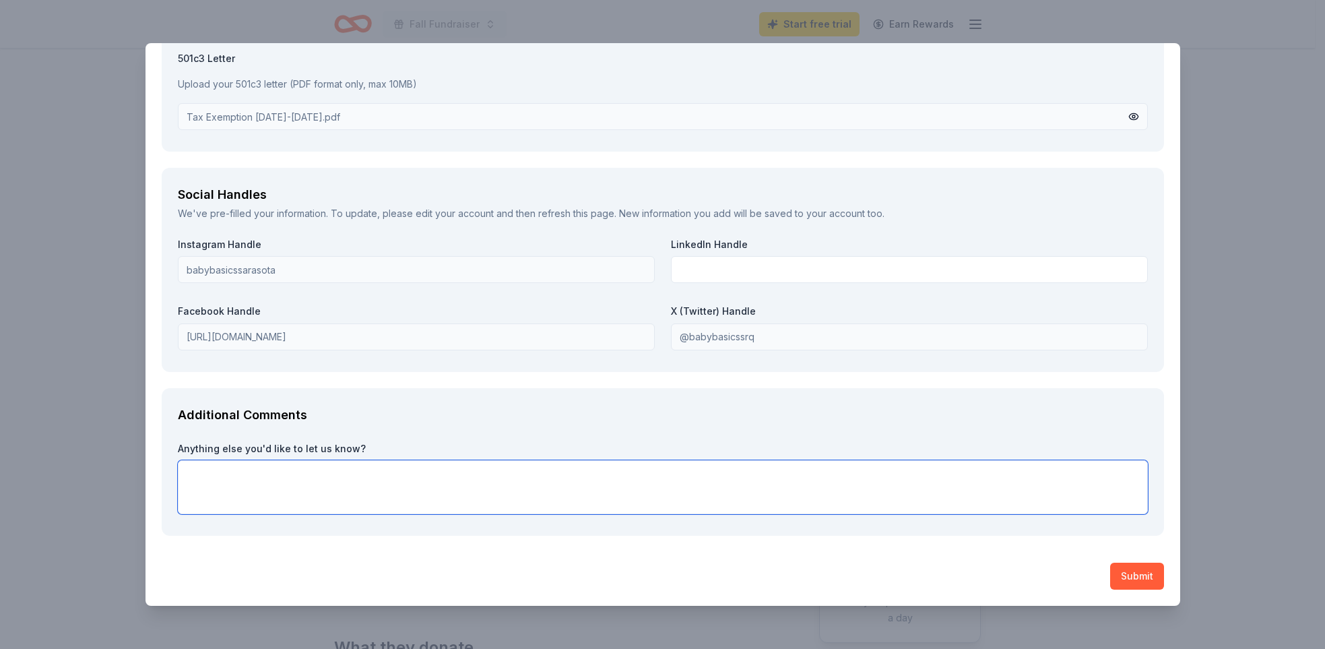
click at [240, 476] on textarea at bounding box center [663, 487] width 970 height 54
paste textarea "These partnerships will make a huge difference in the lives of these children a…"
click at [270, 477] on textarea "These partnerships will make a huge difference in the lives of these children a…" at bounding box center [663, 487] width 970 height 54
click at [273, 474] on textarea "These partnerships will make a huge difference in the lives of these children a…" at bounding box center [663, 487] width 970 height 54
type textarea "These donations will make a huge difference in the lives of these children and …"
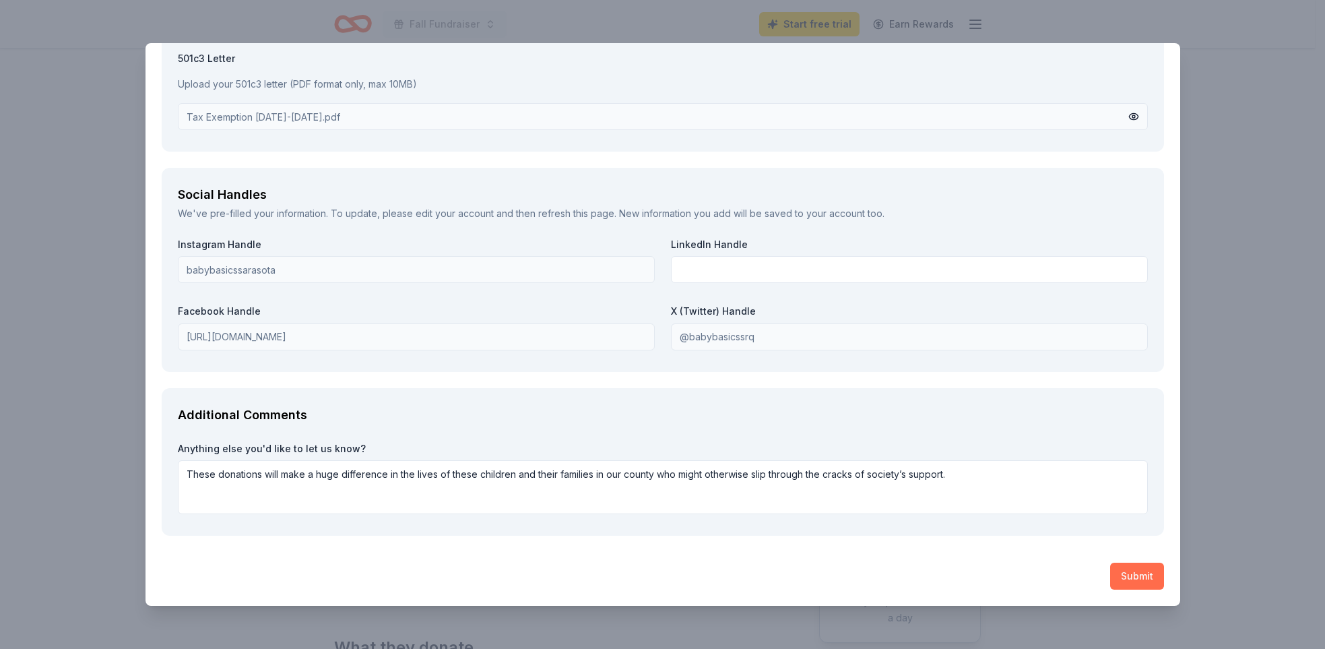
click at [1130, 579] on button "Submit" at bounding box center [1137, 575] width 54 height 27
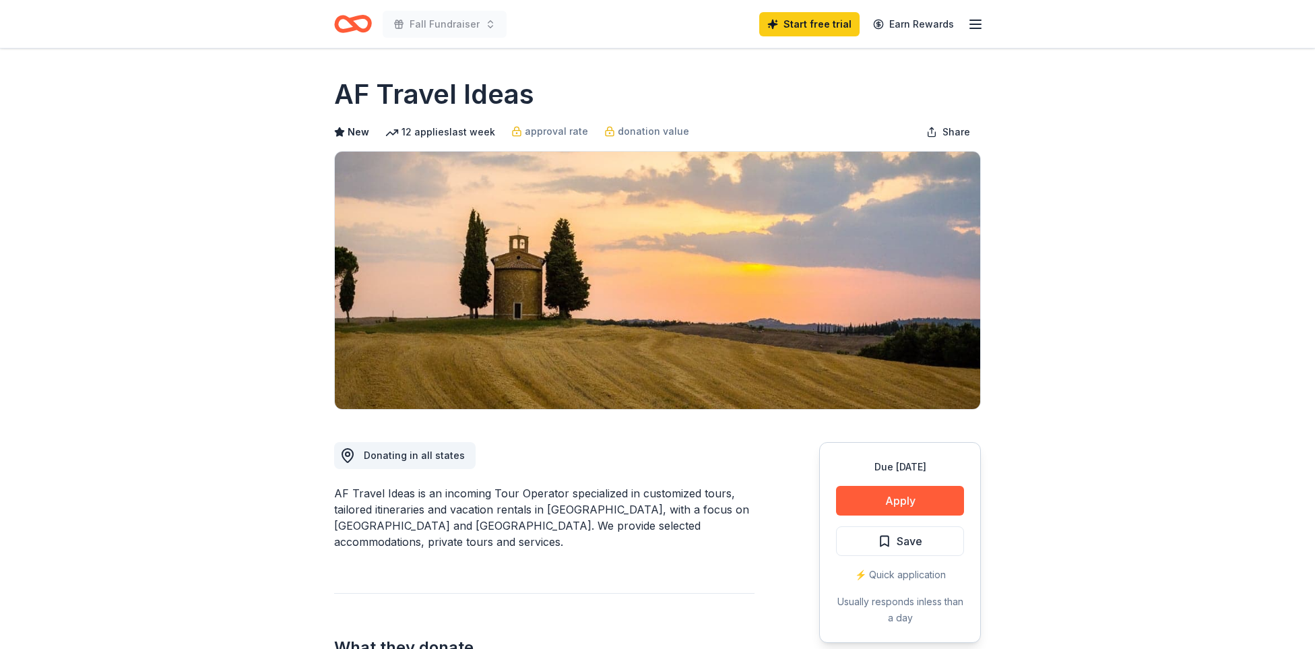
click at [366, 22] on icon "Home" at bounding box center [353, 24] width 38 height 32
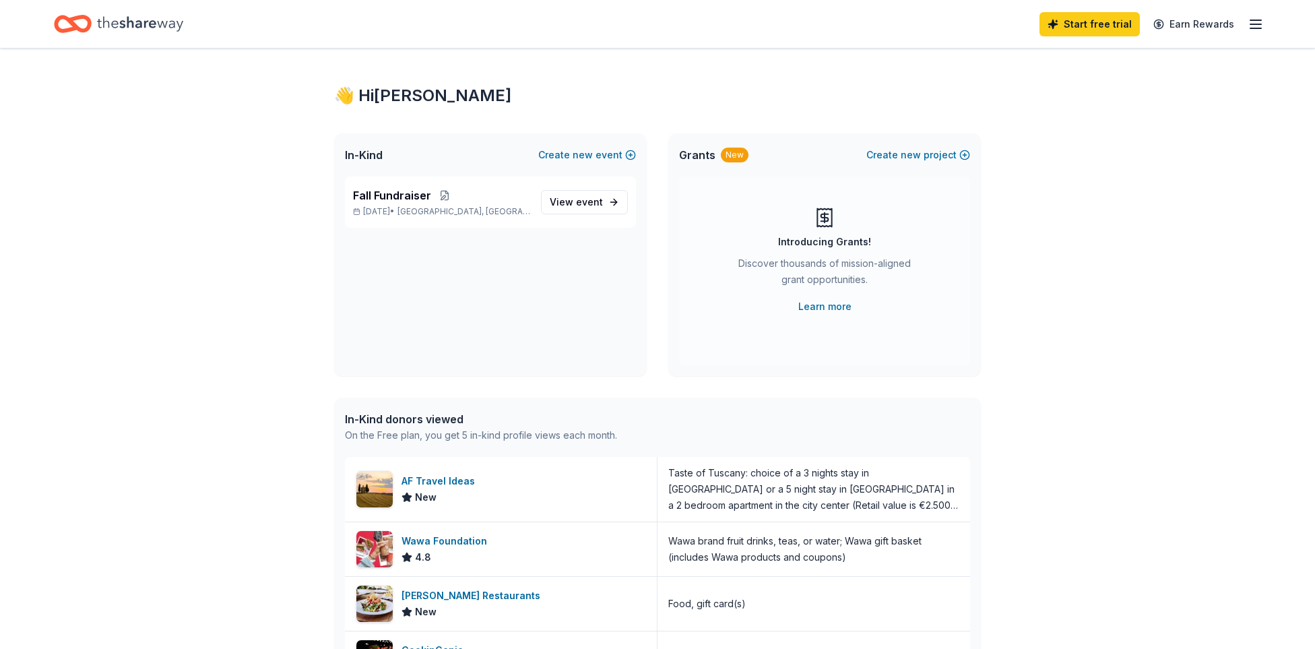
scroll to position [9, 0]
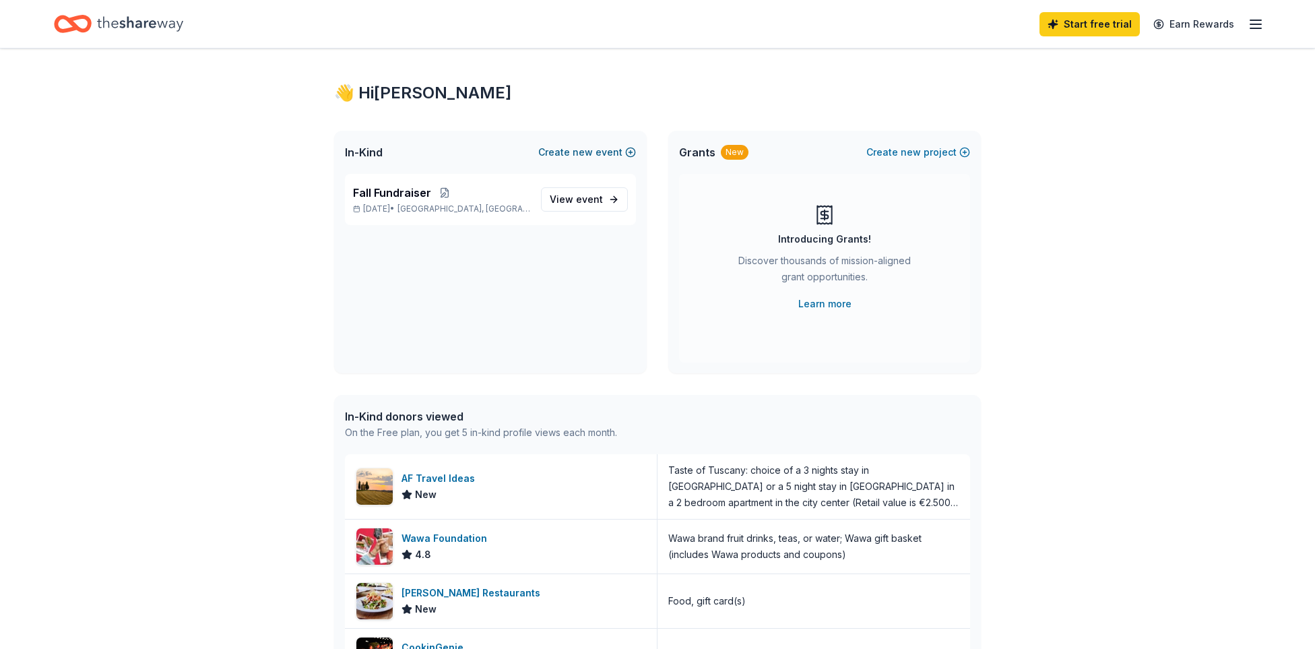
click at [607, 156] on button "Create new event" at bounding box center [587, 152] width 98 height 16
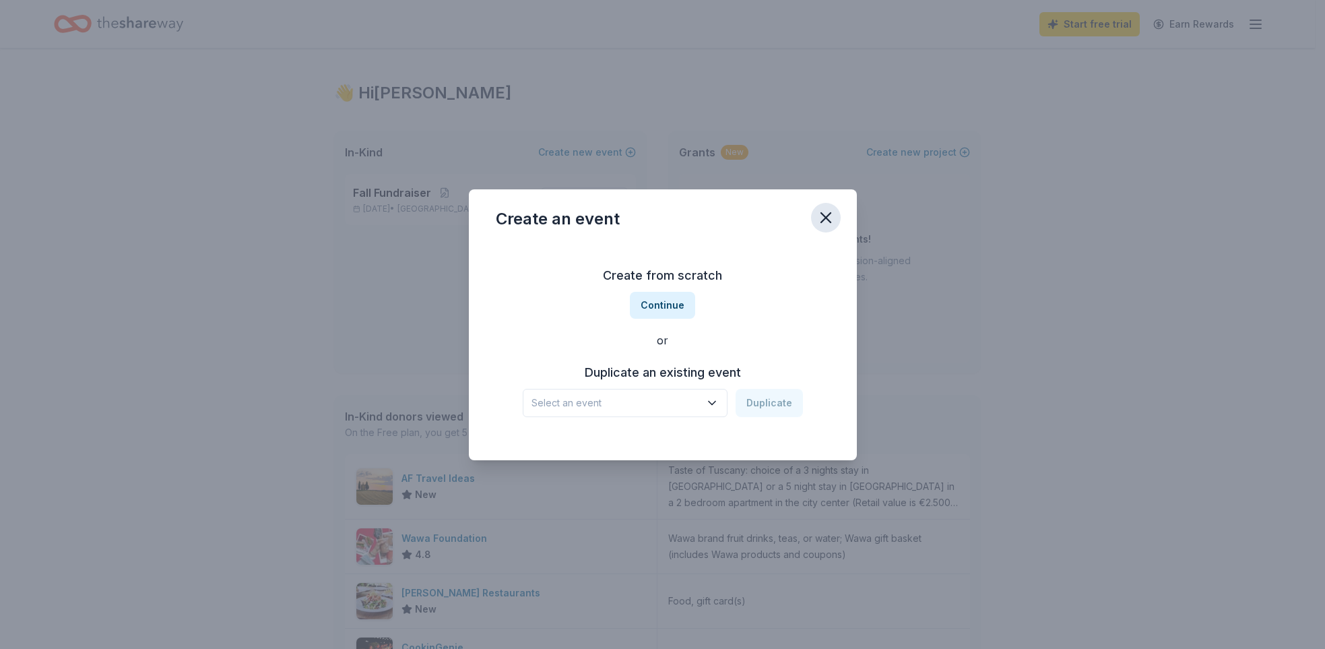
click at [829, 220] on icon "button" at bounding box center [825, 217] width 9 height 9
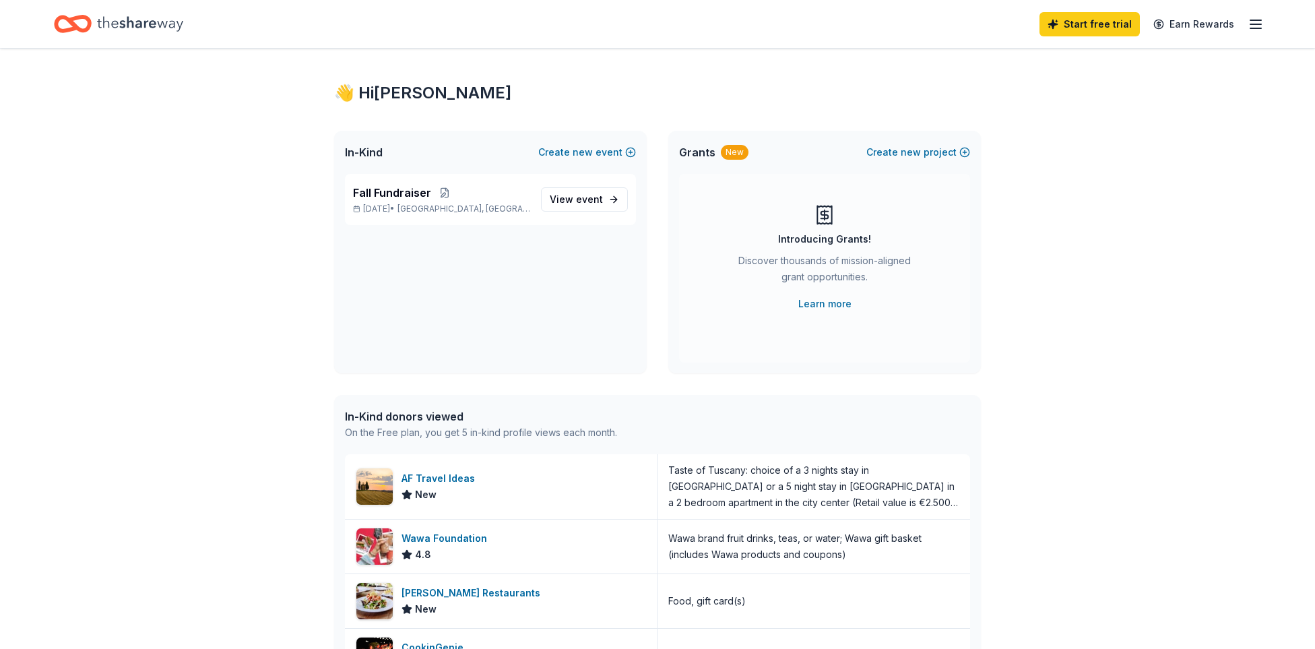
click at [730, 155] on div "New" at bounding box center [735, 152] width 28 height 15
click at [897, 154] on button "Create new project" at bounding box center [918, 152] width 104 height 16
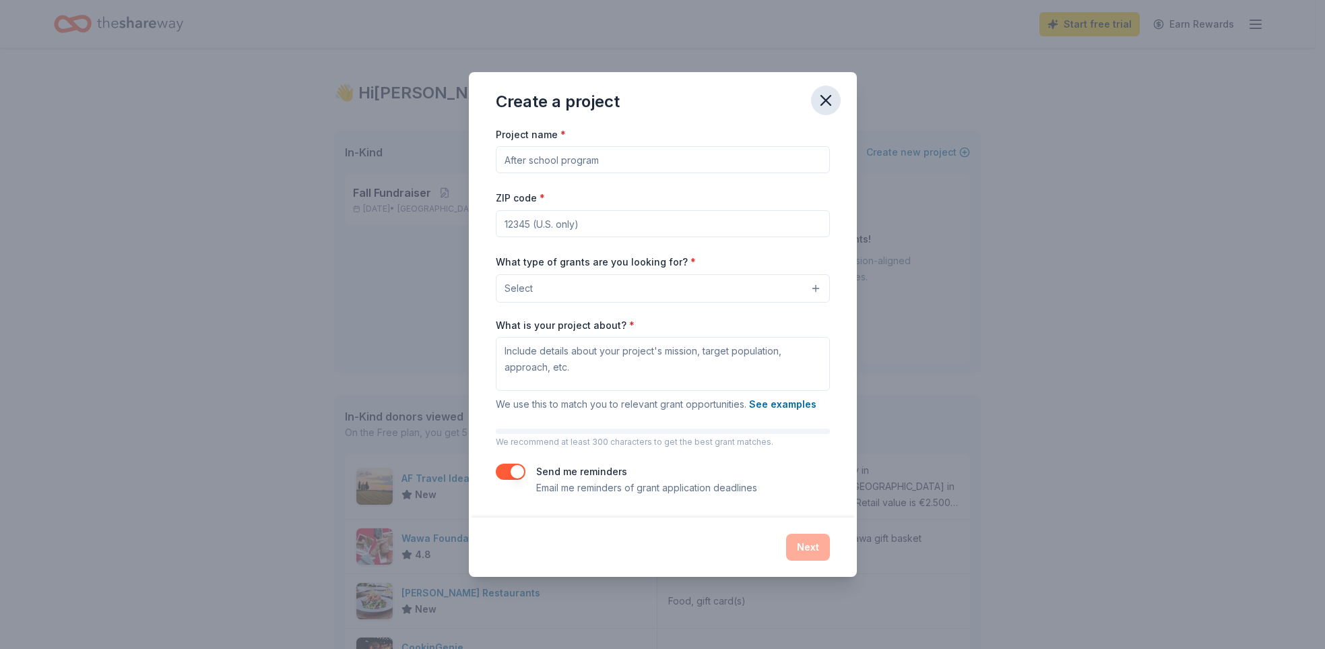
click at [825, 104] on icon "button" at bounding box center [825, 100] width 19 height 19
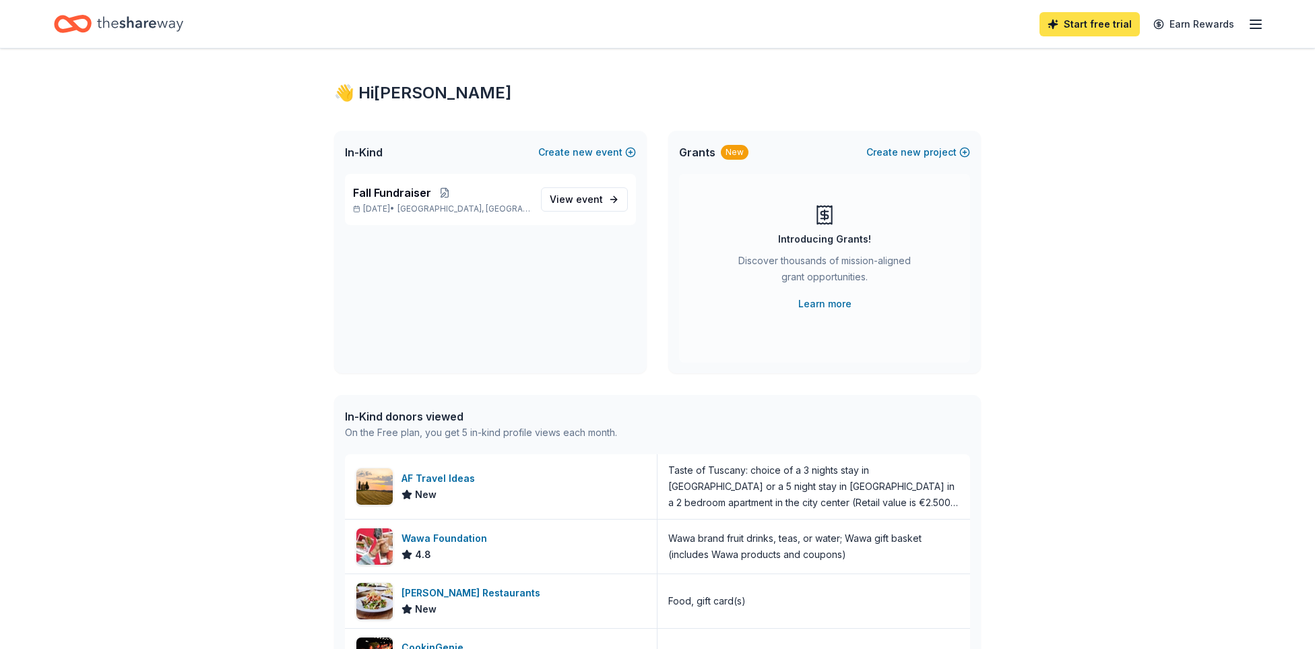
click at [1105, 26] on link "Start free trial" at bounding box center [1089, 24] width 100 height 24
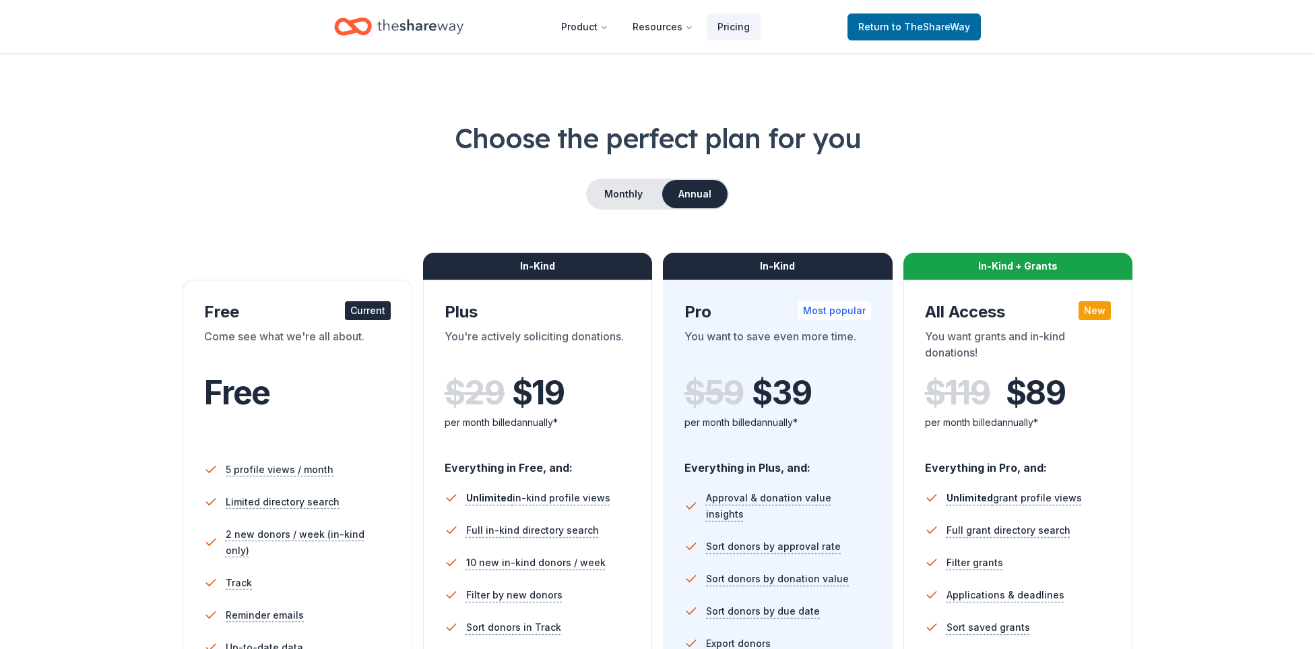
click at [424, 29] on icon "Home" at bounding box center [420, 26] width 86 height 15
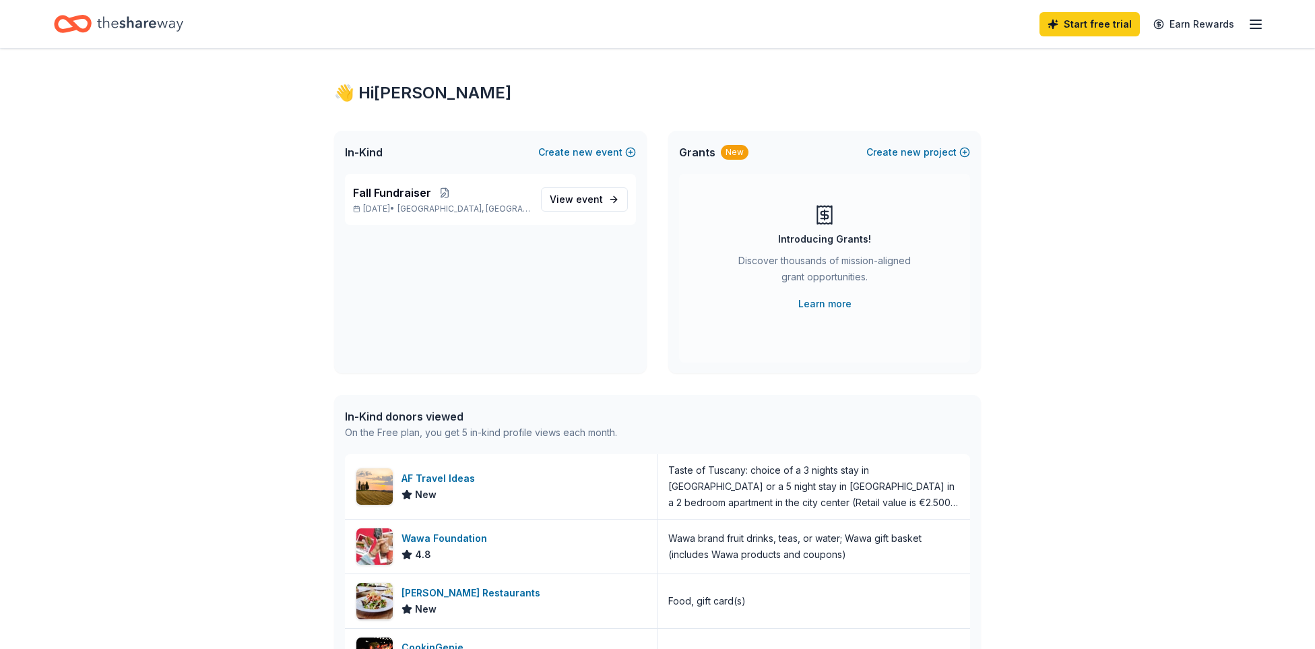
click at [404, 98] on div "👋 Hi Andrew" at bounding box center [657, 93] width 647 height 22
click at [567, 154] on button "Create new event" at bounding box center [587, 152] width 98 height 16
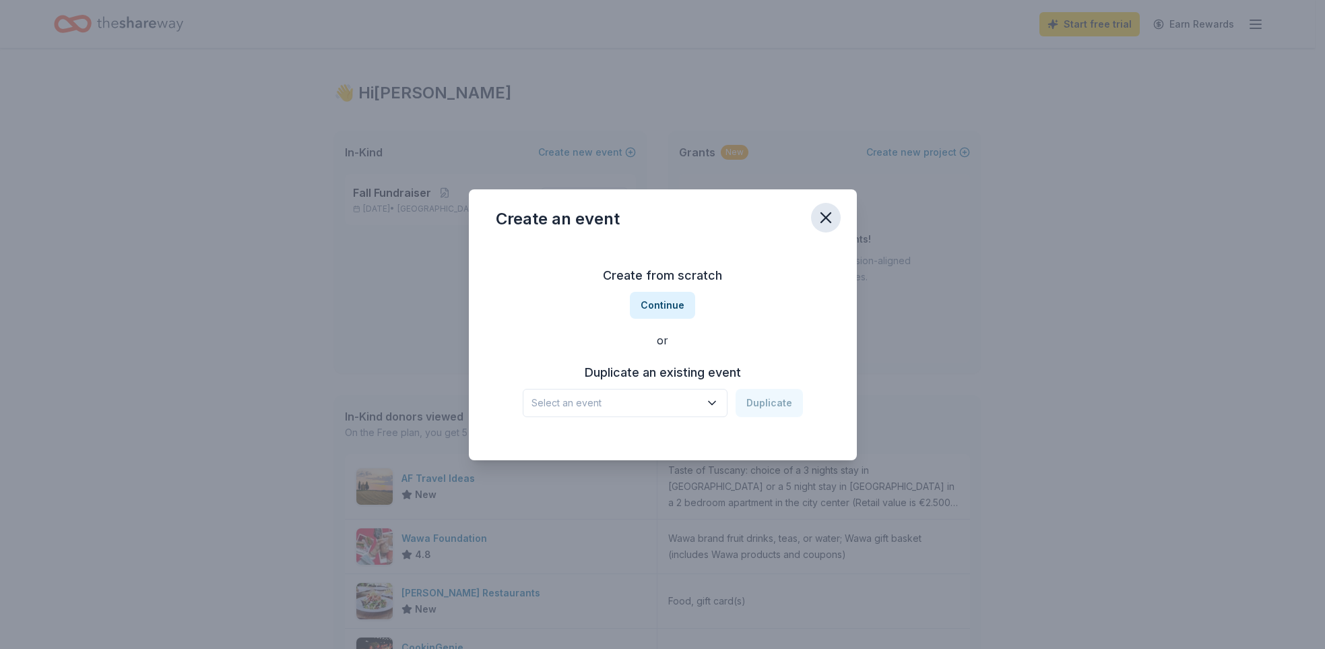
click at [824, 216] on icon "button" at bounding box center [825, 217] width 9 height 9
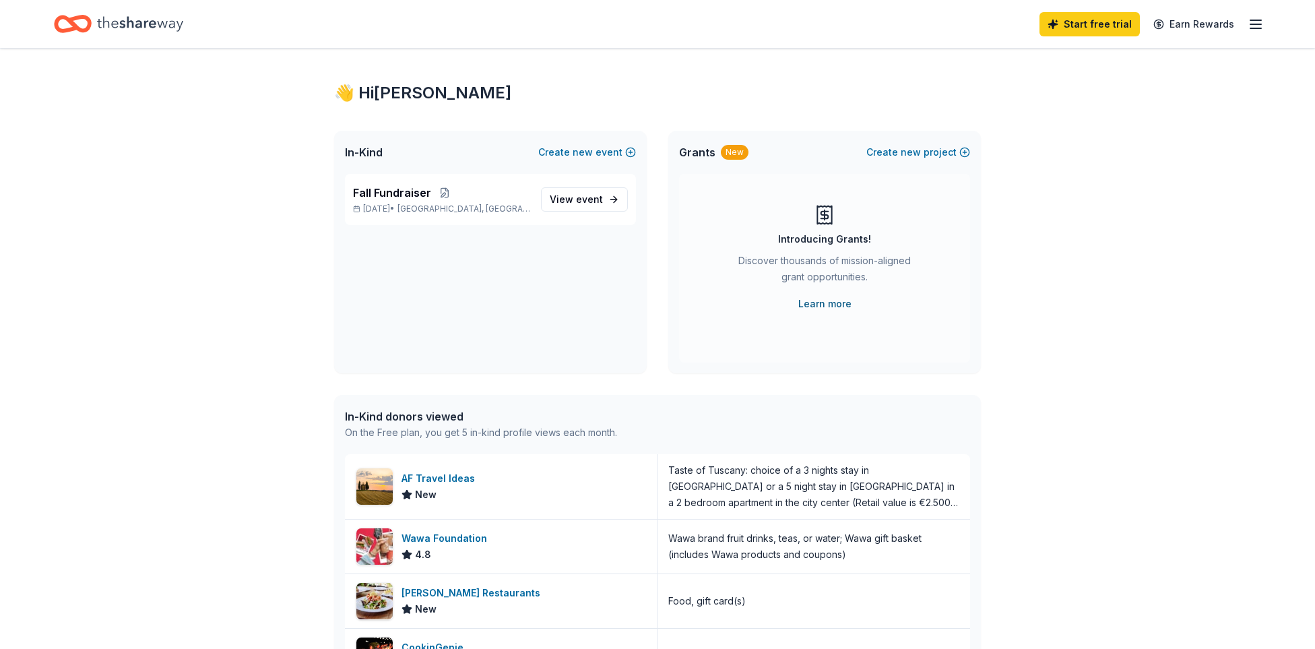
click at [818, 307] on link "Learn more" at bounding box center [824, 304] width 53 height 16
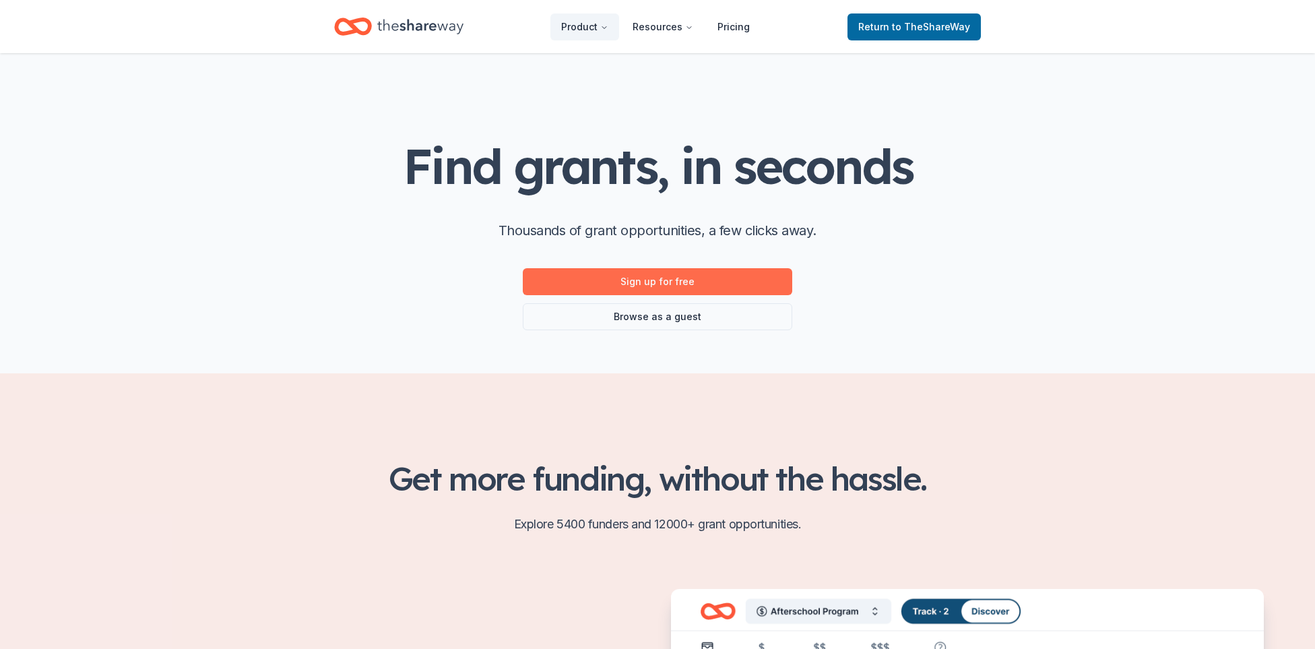
click at [681, 286] on link "Sign up for free" at bounding box center [657, 281] width 269 height 27
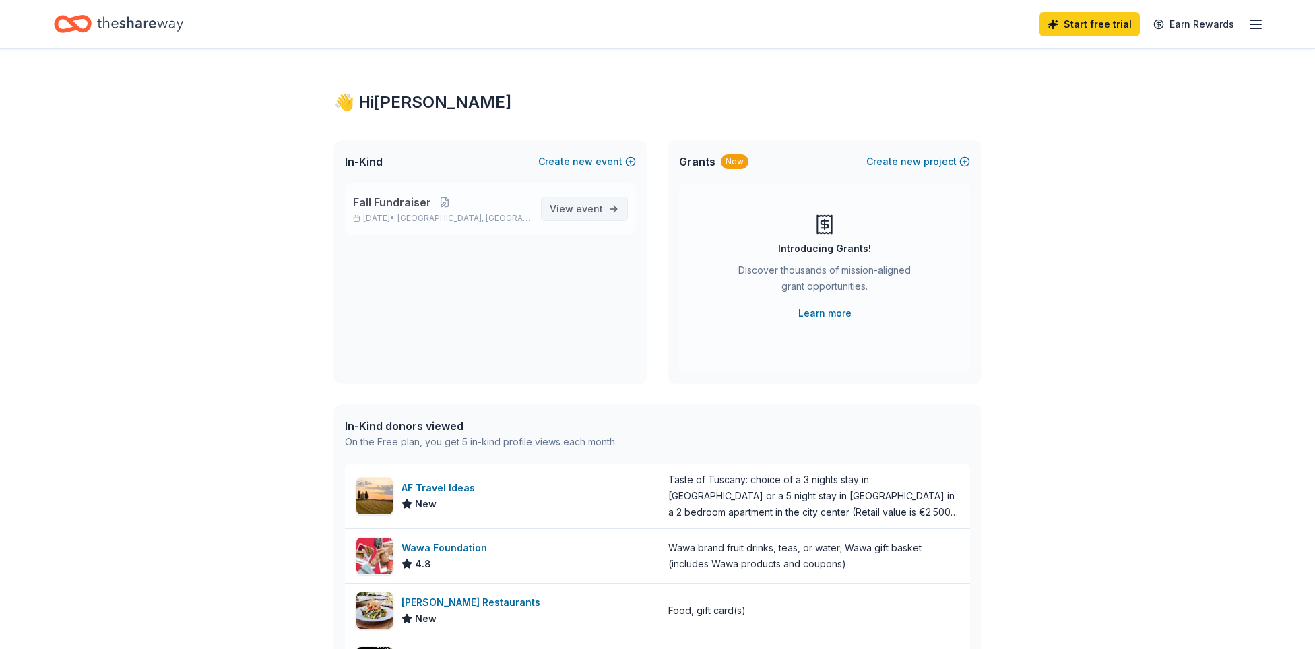
click at [573, 213] on span "View event" at bounding box center [576, 209] width 53 height 16
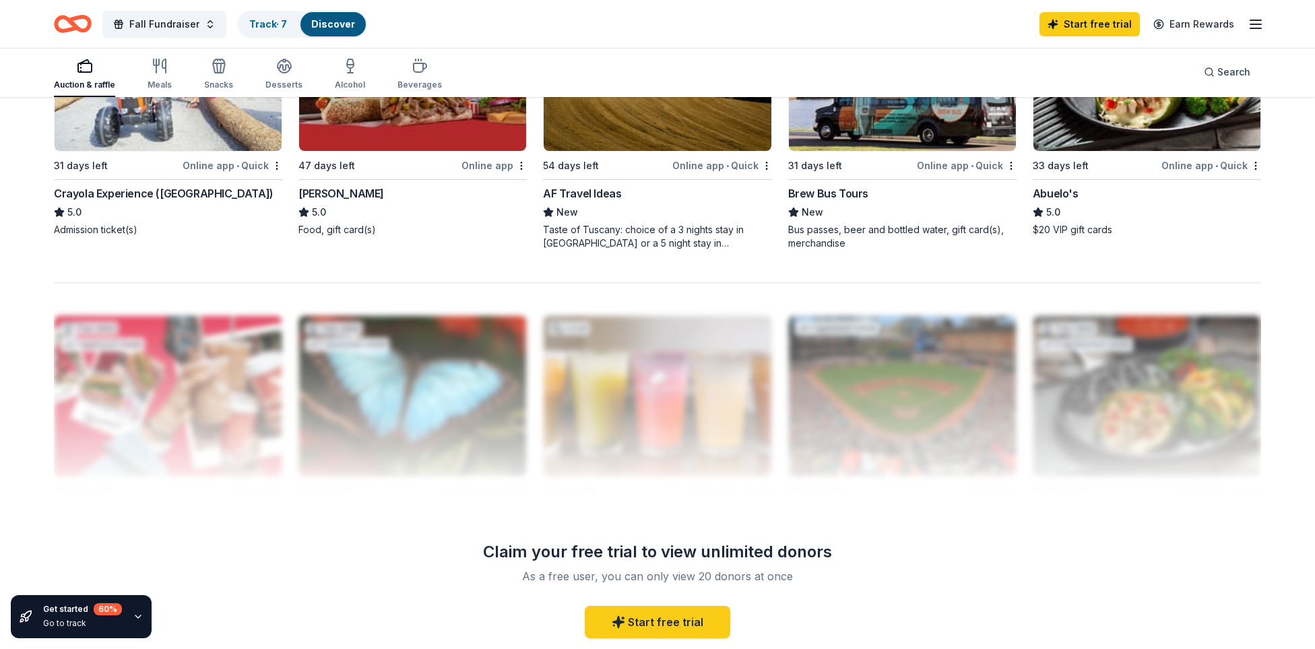
scroll to position [1148, 0]
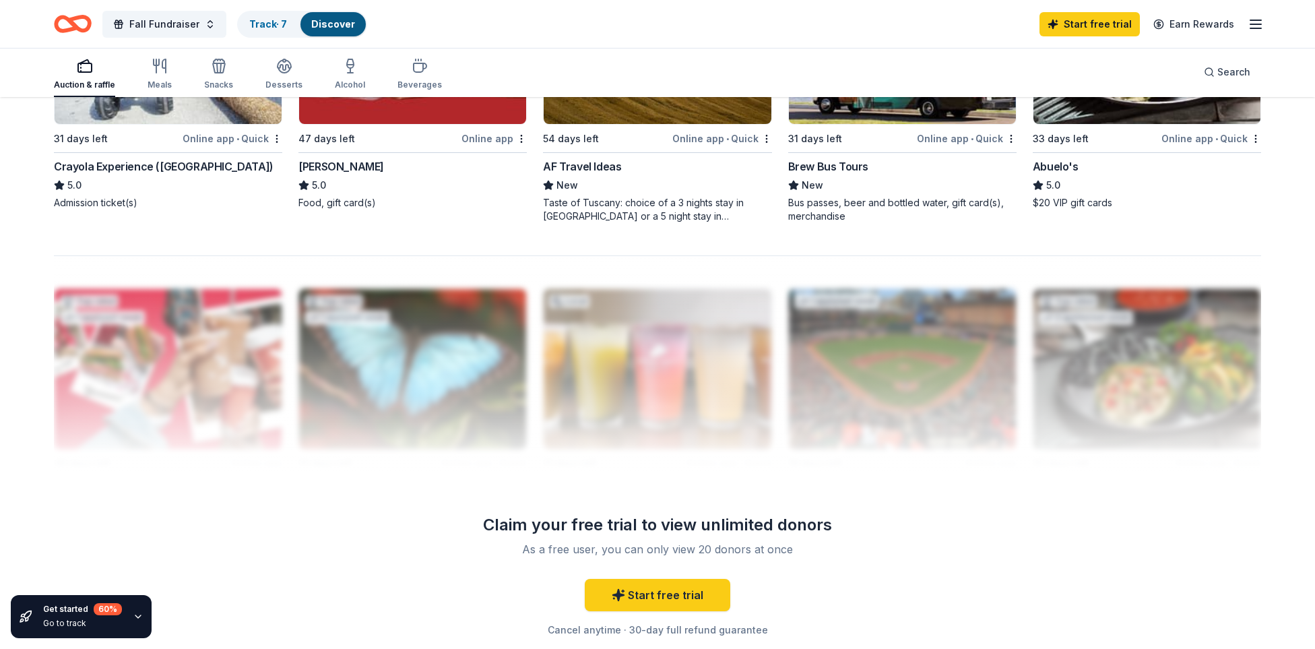
click at [1179, 424] on div at bounding box center [657, 363] width 1207 height 216
click at [649, 598] on link "Start free trial" at bounding box center [657, 595] width 145 height 32
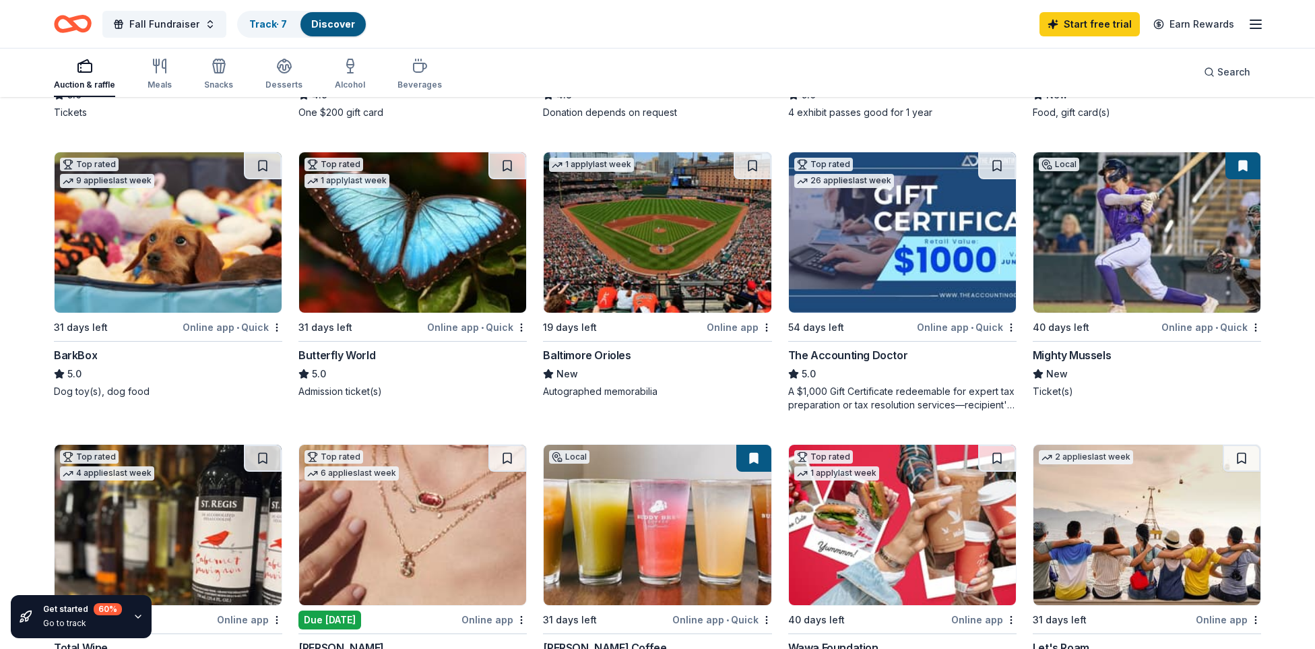
scroll to position [362, 0]
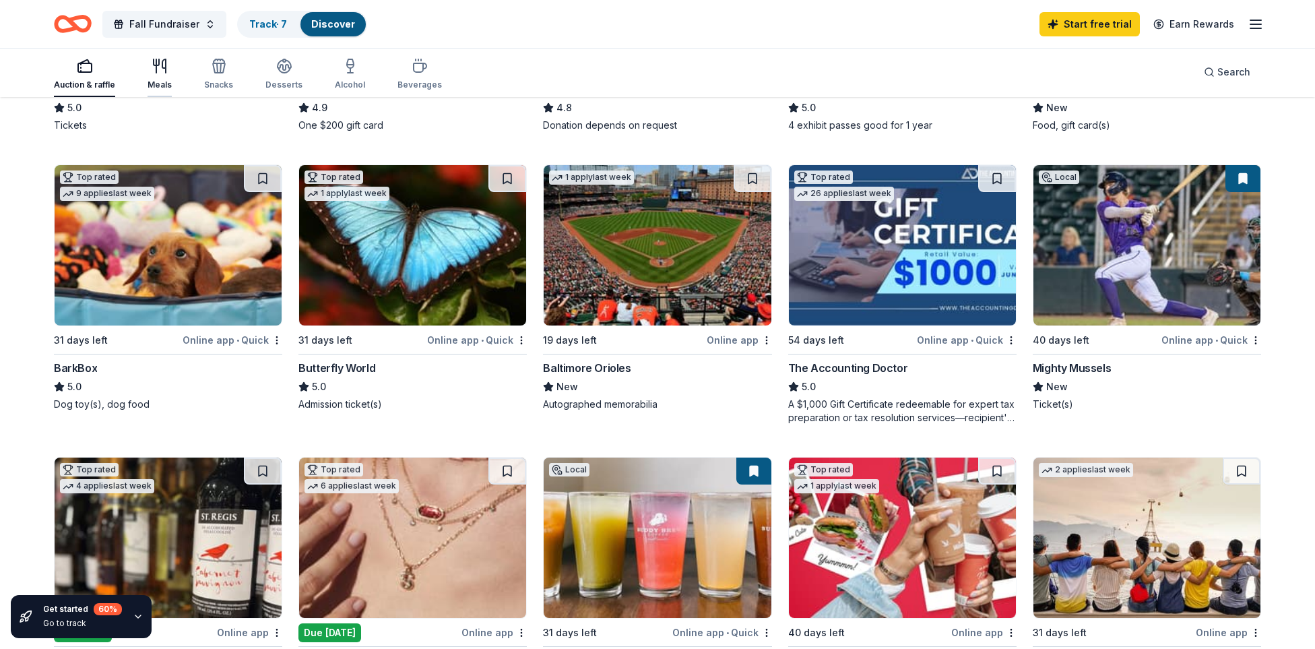
click at [162, 77] on div "Meals" at bounding box center [160, 74] width 24 height 32
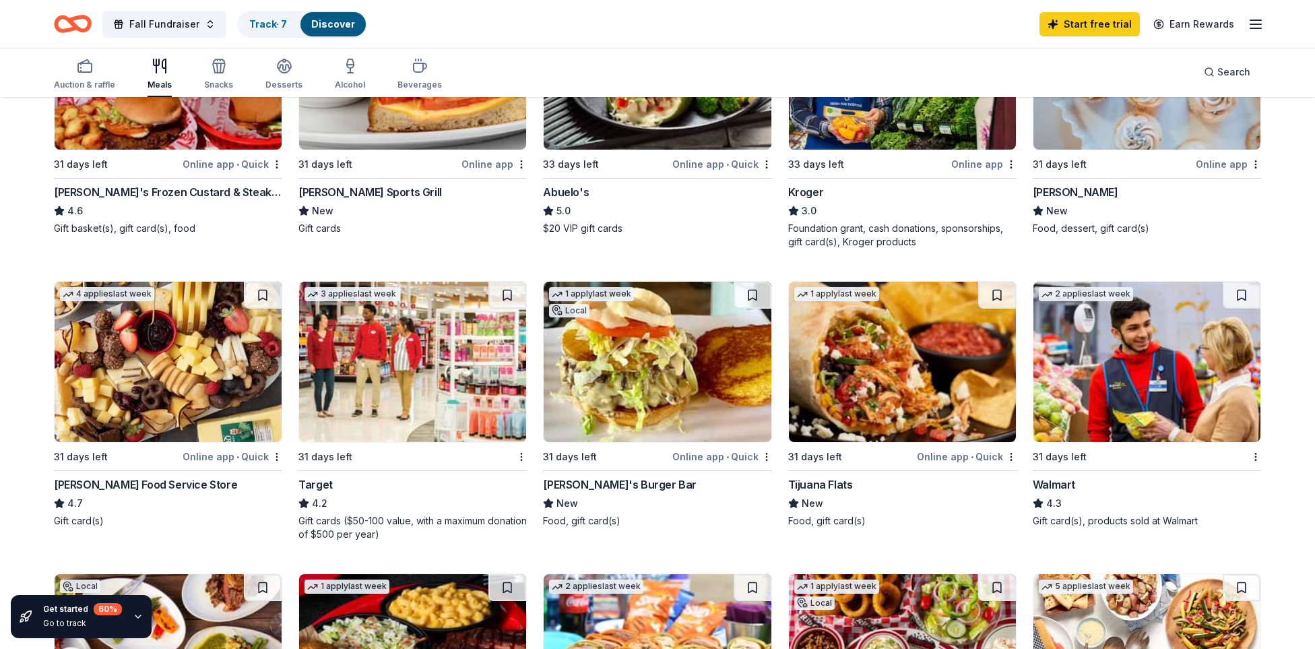
scroll to position [556, 0]
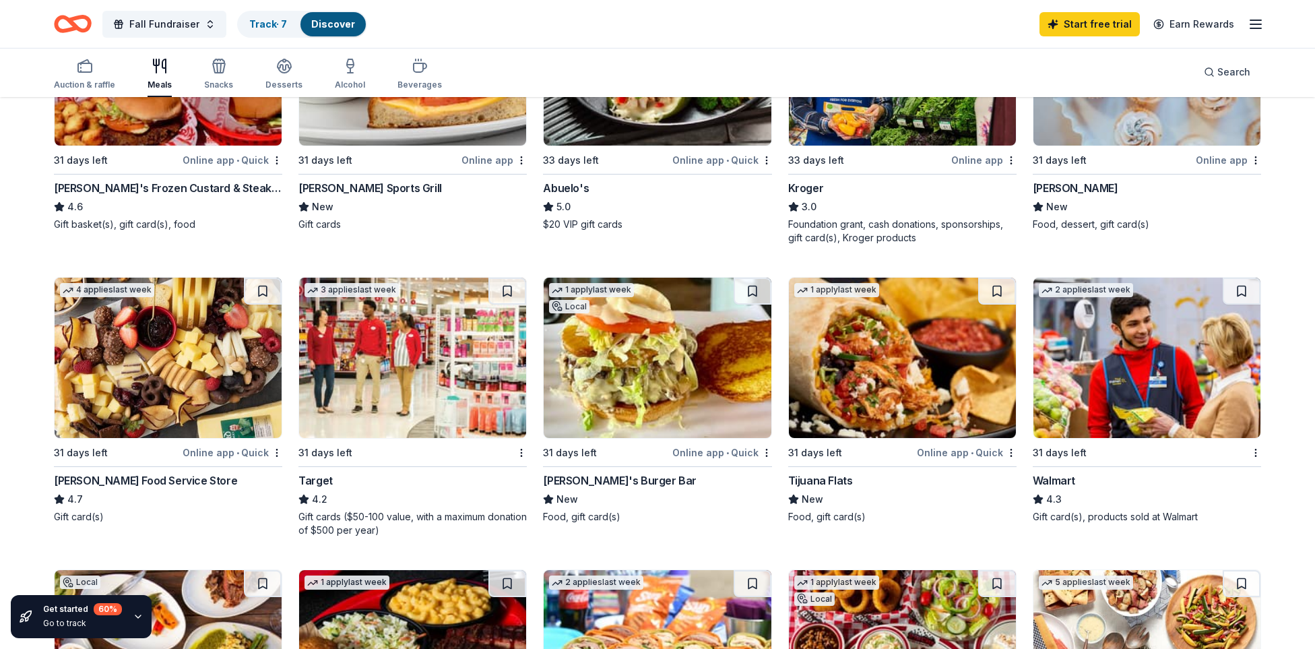
click at [1115, 407] on img at bounding box center [1146, 358] width 227 height 160
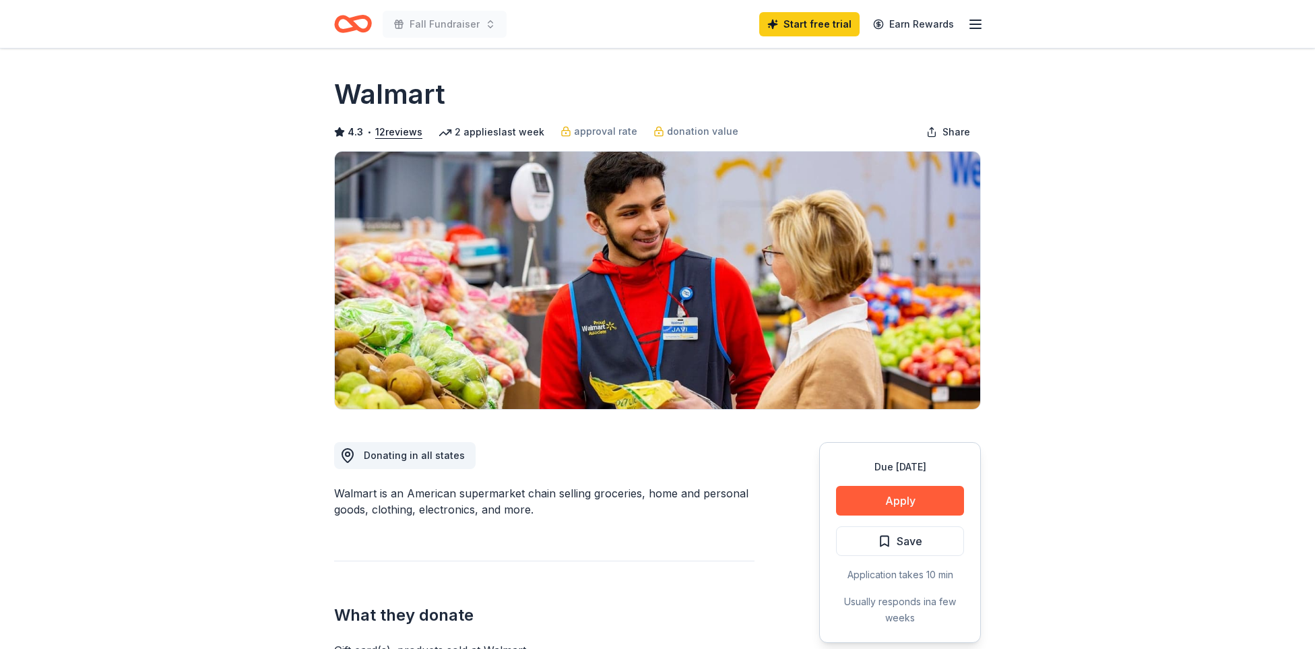
click at [907, 503] on button "Apply" at bounding box center [900, 501] width 128 height 30
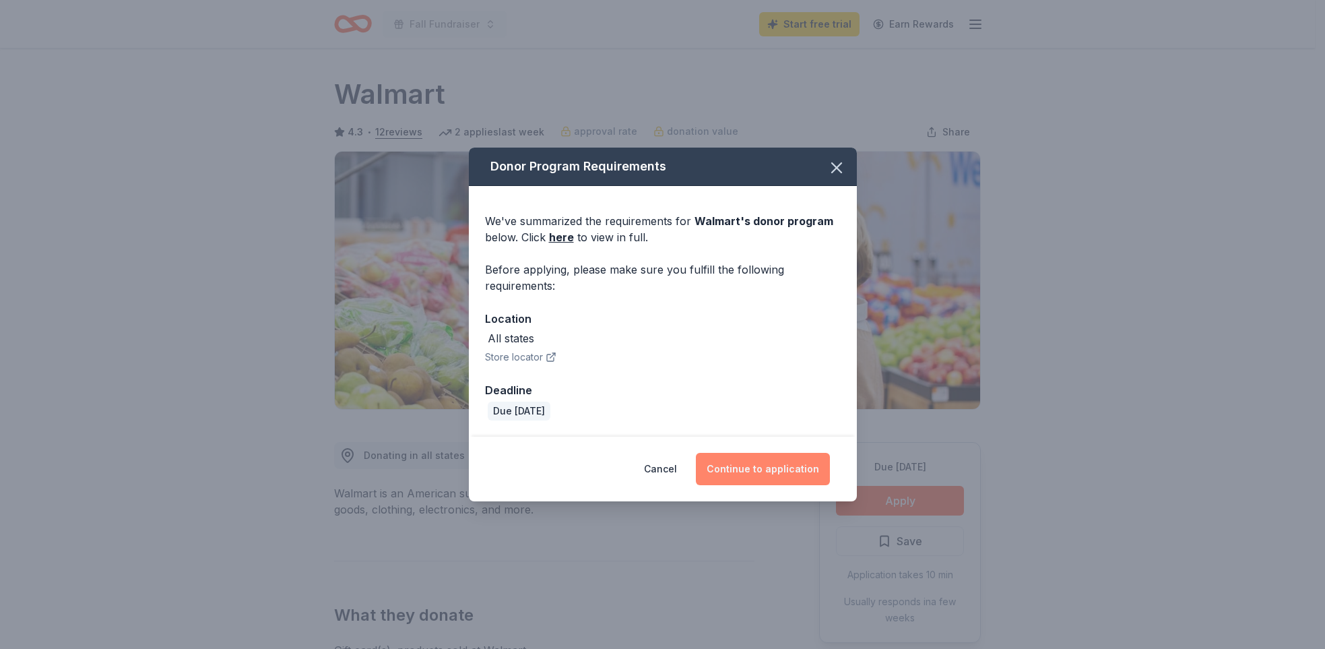
click at [778, 470] on button "Continue to application" at bounding box center [763, 469] width 134 height 32
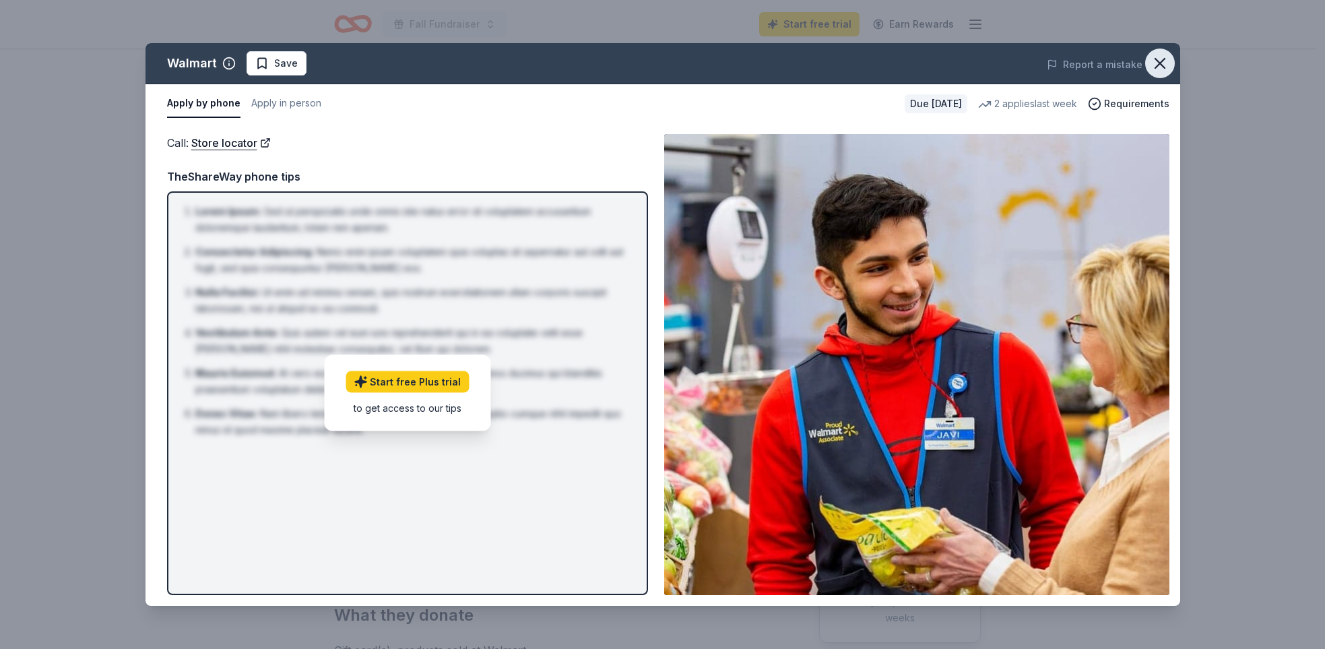
click at [1165, 65] on icon "button" at bounding box center [1159, 63] width 19 height 19
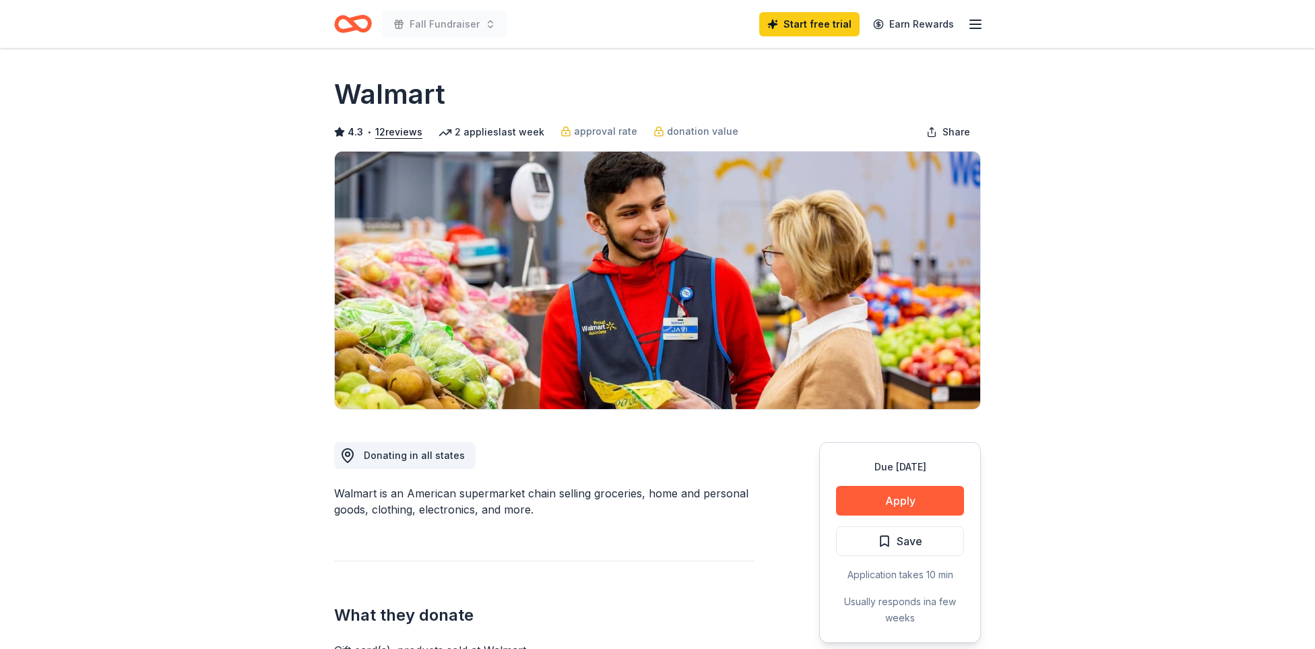
click at [362, 29] on icon "Home" at bounding box center [359, 23] width 21 height 13
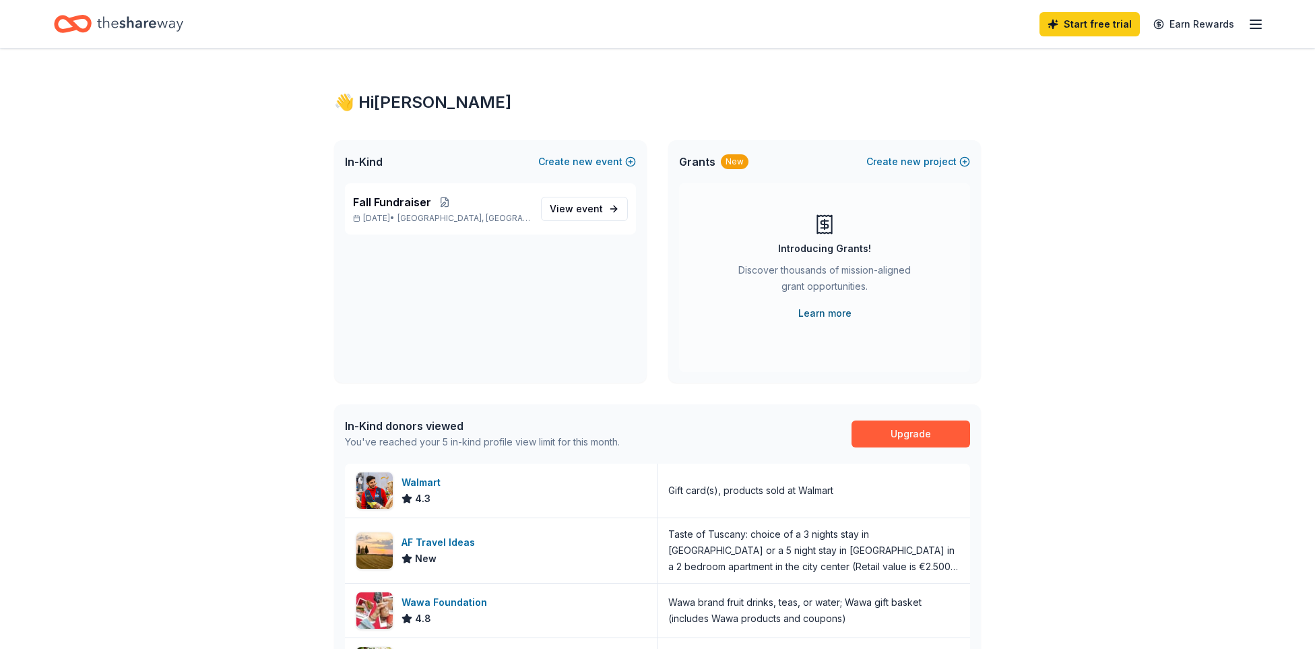
click at [833, 318] on link "Learn more" at bounding box center [824, 313] width 53 height 16
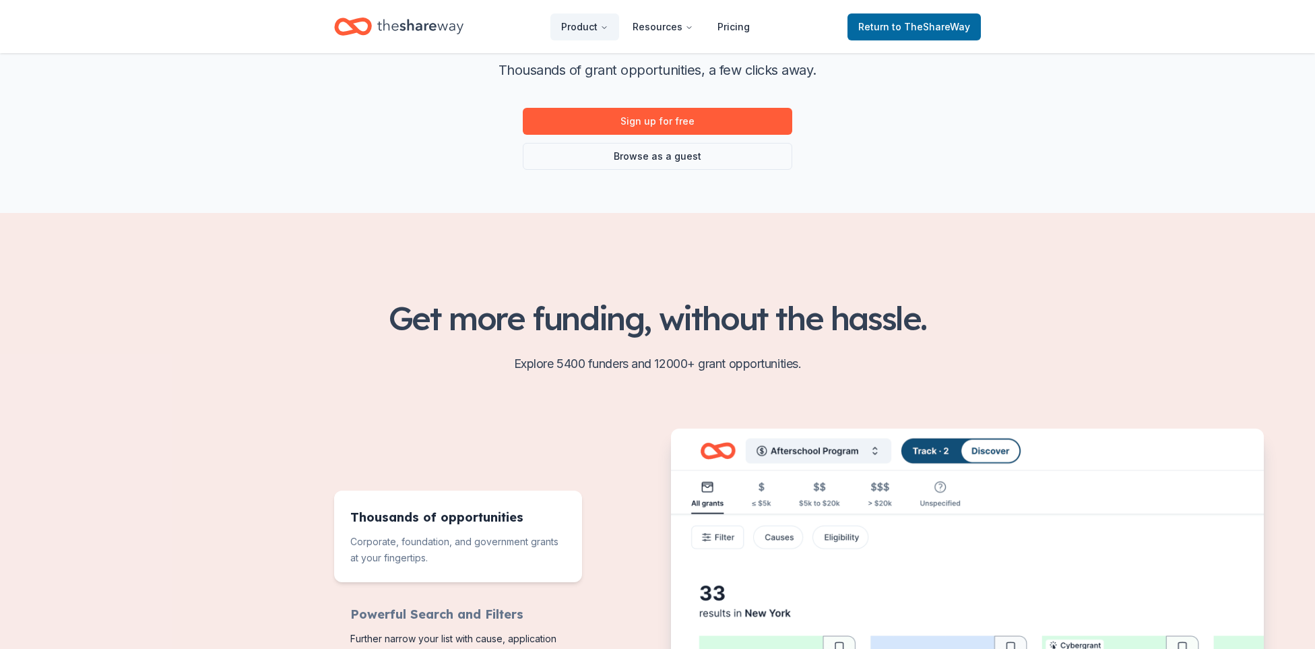
scroll to position [68, 0]
